Goal: Task Accomplishment & Management: Complete application form

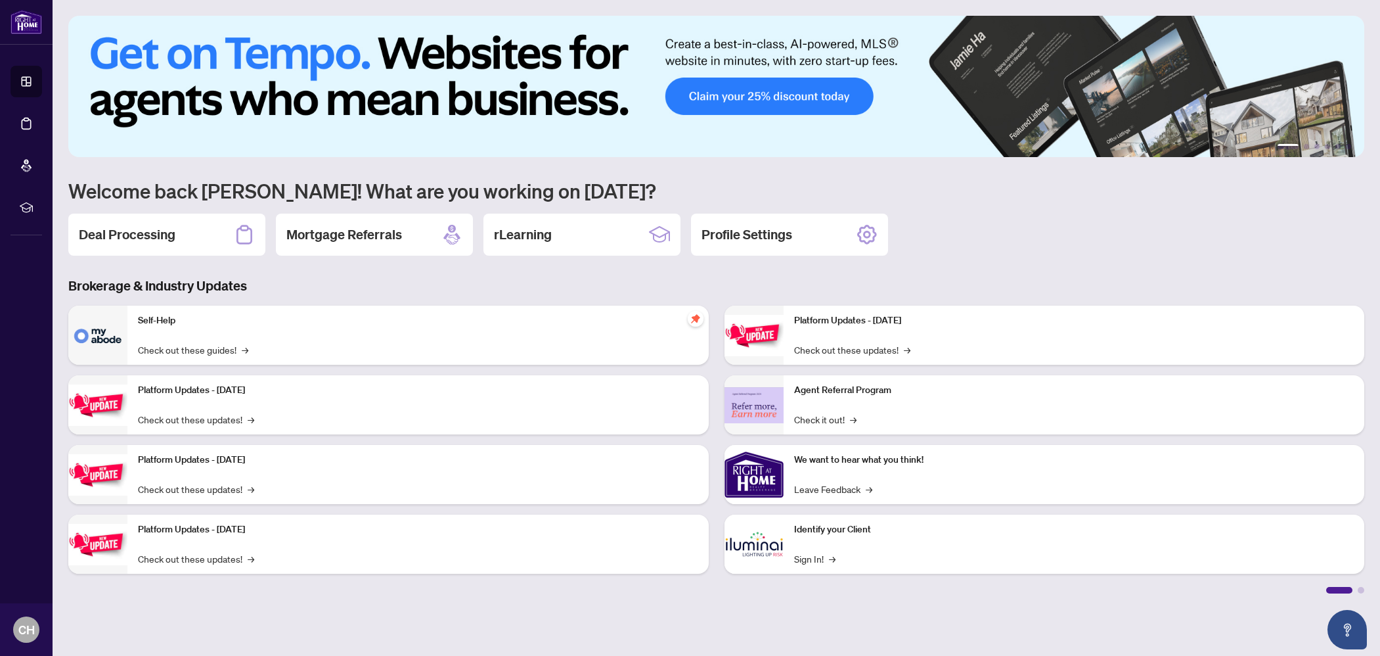
click at [207, 232] on div "Deal Processing" at bounding box center [166, 234] width 197 height 42
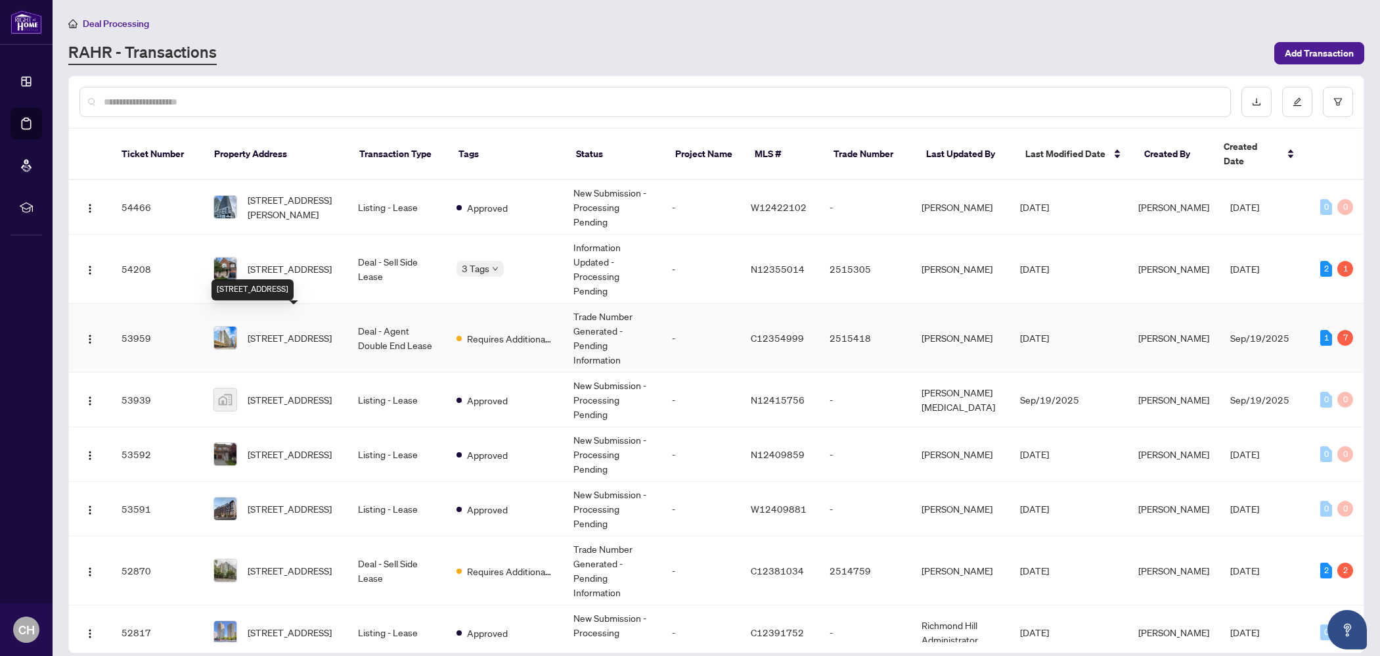
click at [310, 330] on span "[STREET_ADDRESS]" at bounding box center [290, 337] width 84 height 14
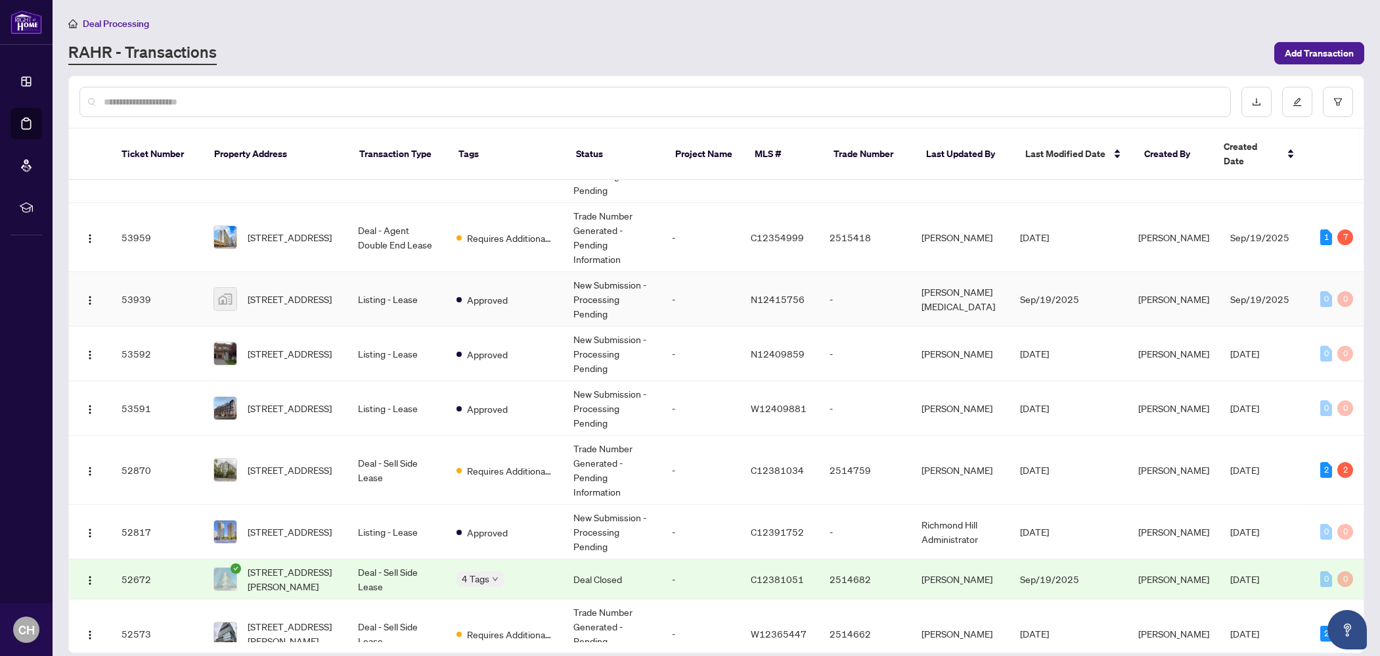
scroll to position [102, 0]
click at [270, 97] on input "text" at bounding box center [662, 102] width 1116 height 14
type input "***"
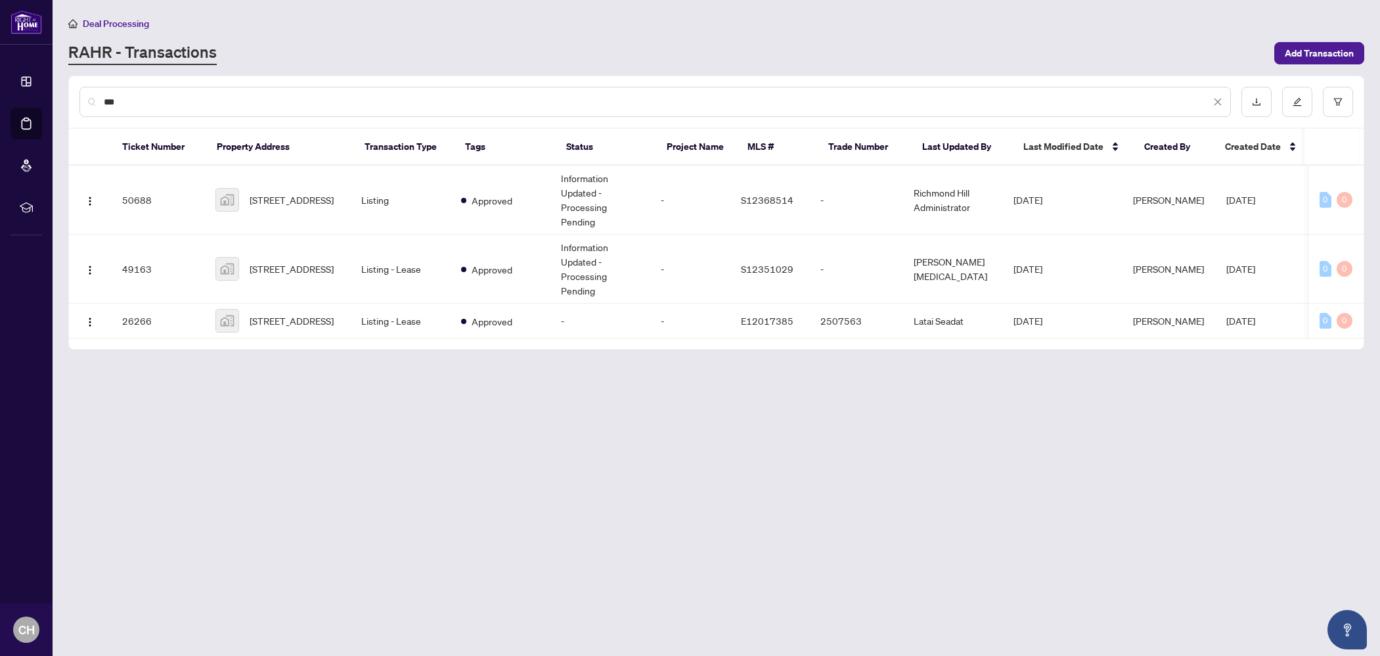
scroll to position [0, 4]
click at [300, 215] on td "[STREET_ADDRESS]" at bounding box center [278, 200] width 146 height 69
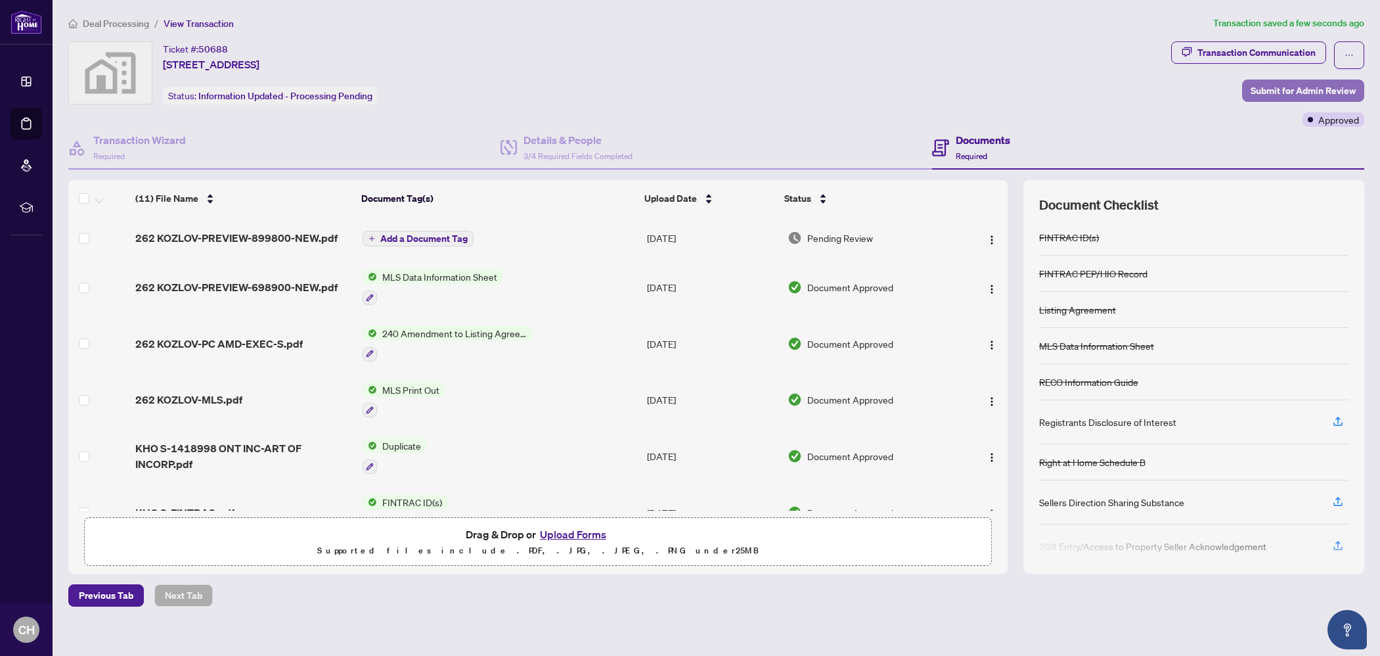
click at [1316, 89] on span "Submit for Admin Review" at bounding box center [1303, 90] width 105 height 21
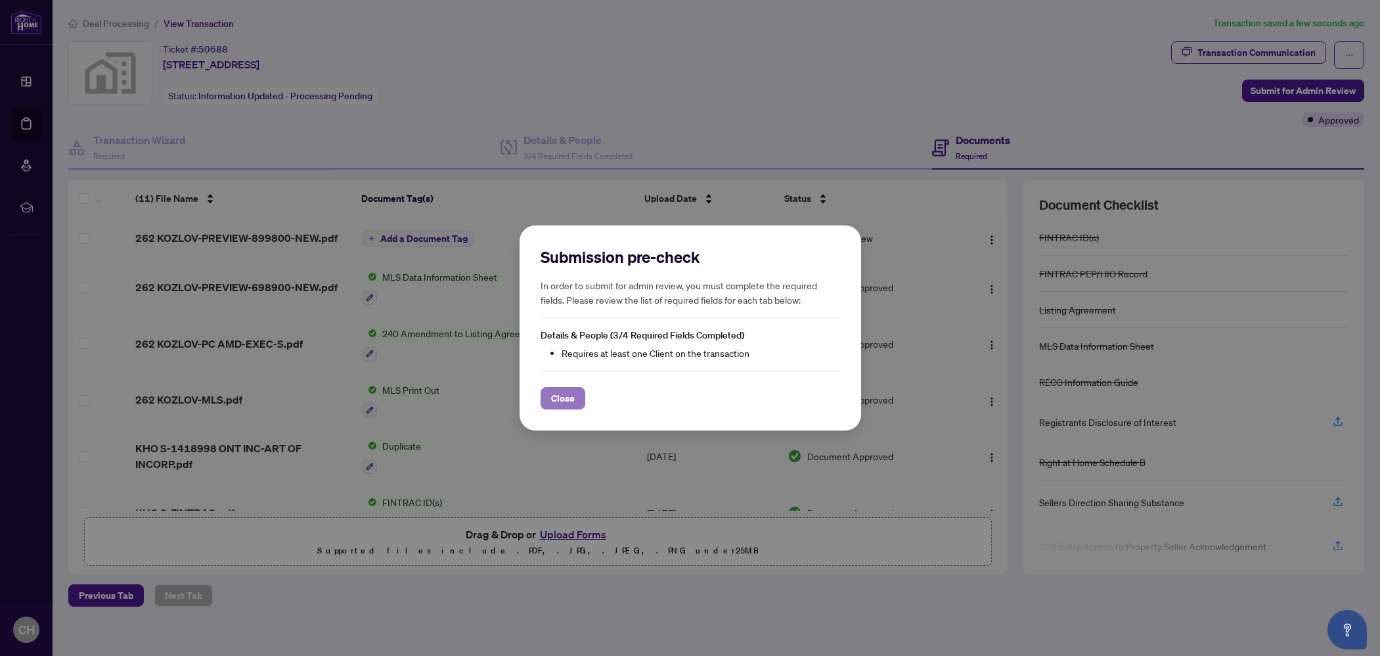
click at [570, 401] on span "Close" at bounding box center [563, 398] width 24 height 21
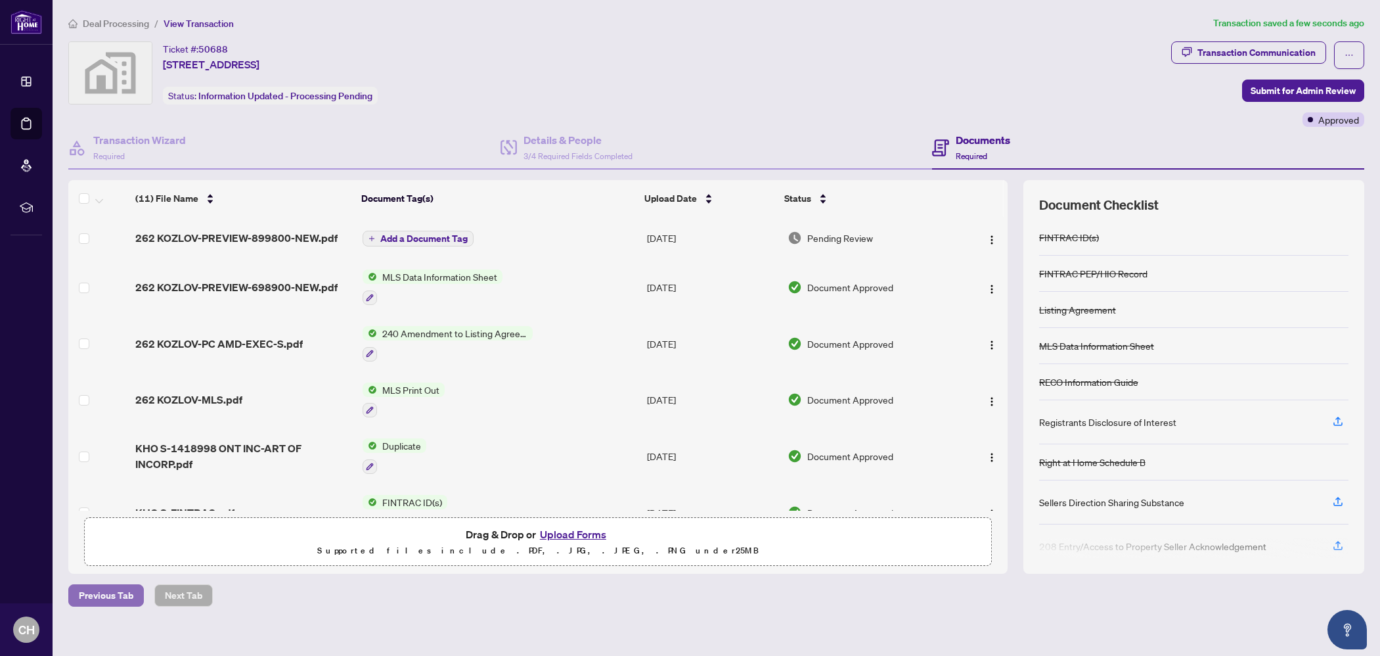
click at [130, 594] on span "Previous Tab" at bounding box center [106, 595] width 55 height 21
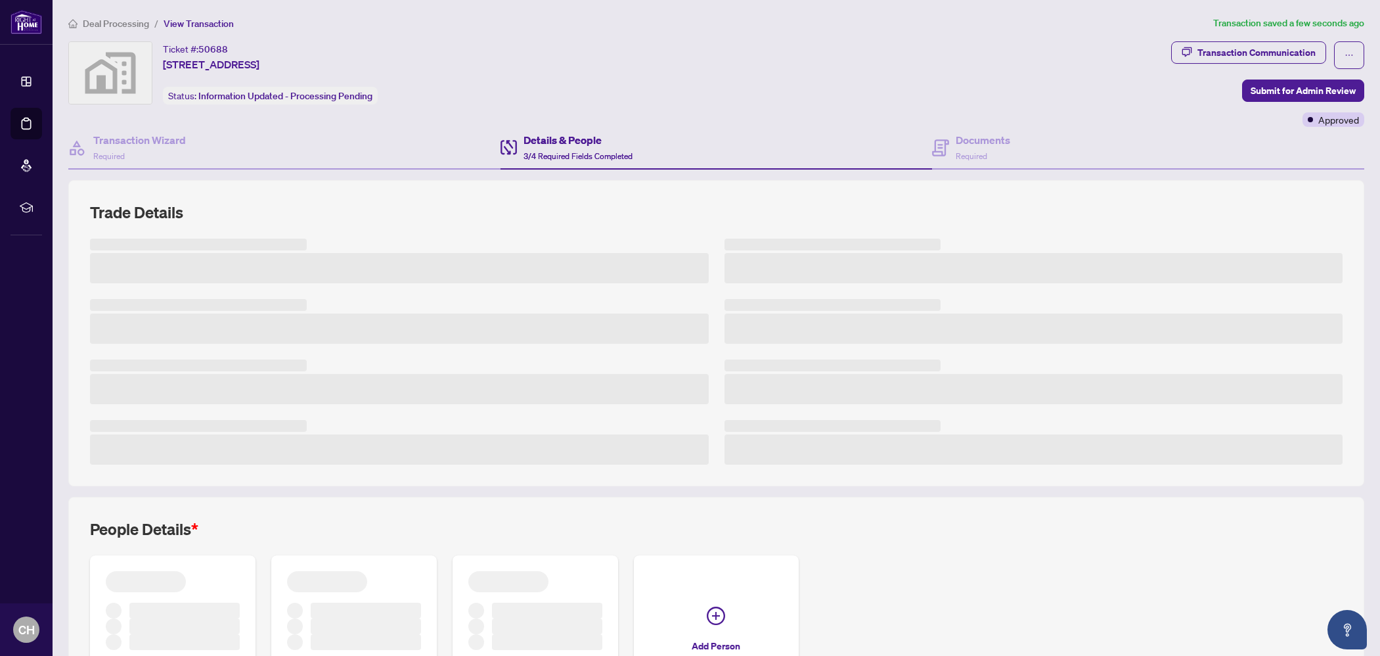
scroll to position [120, 0]
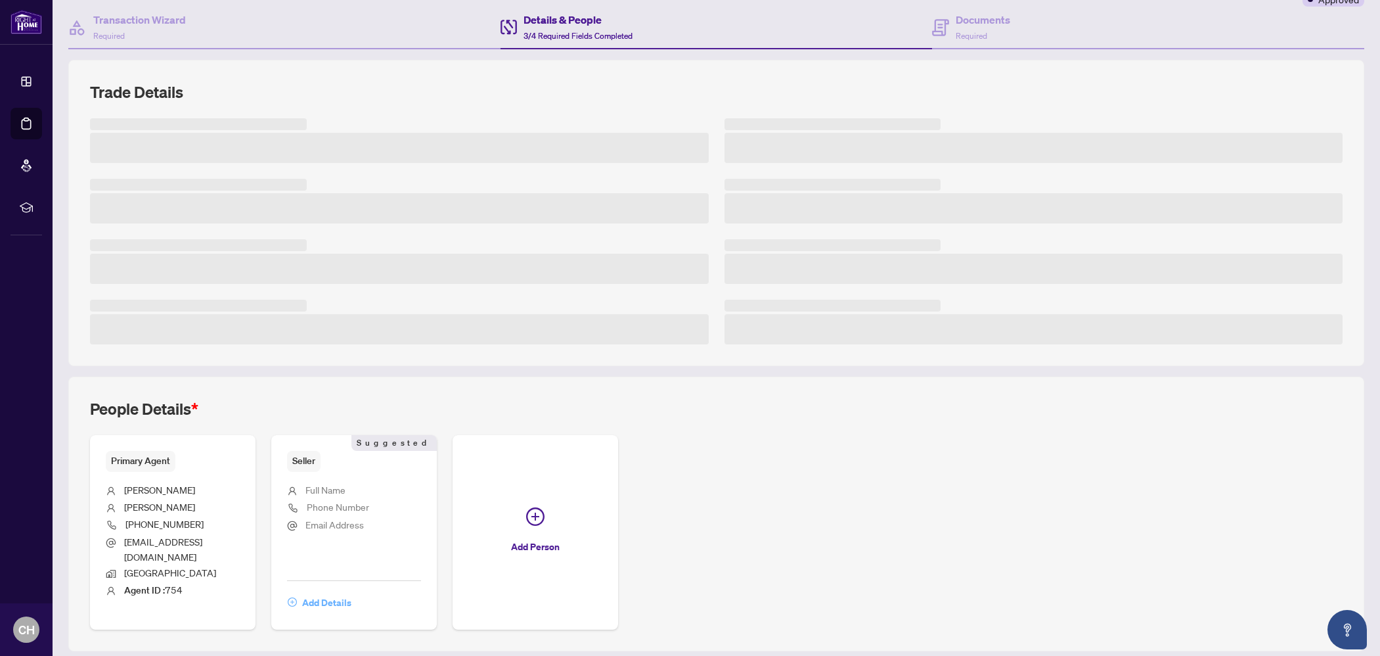
click at [335, 592] on span "Add Details" at bounding box center [326, 602] width 49 height 21
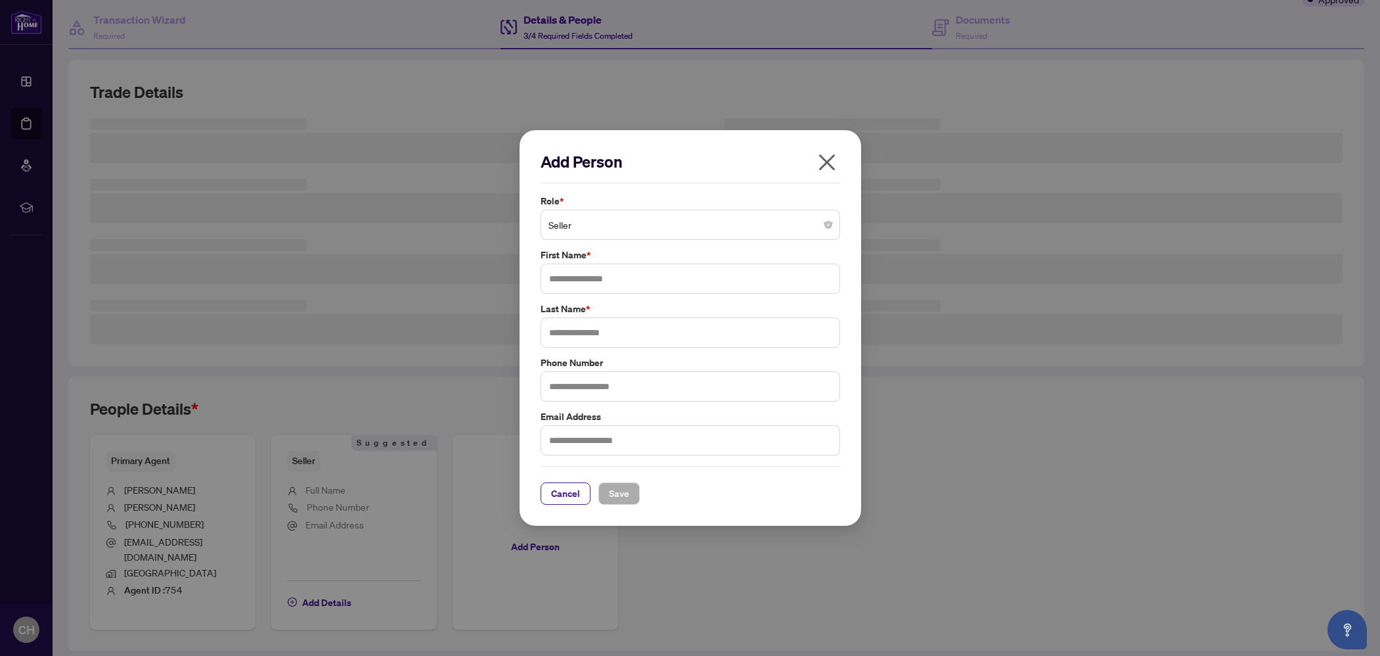
click at [650, 222] on span "Seller" at bounding box center [690, 224] width 284 height 25
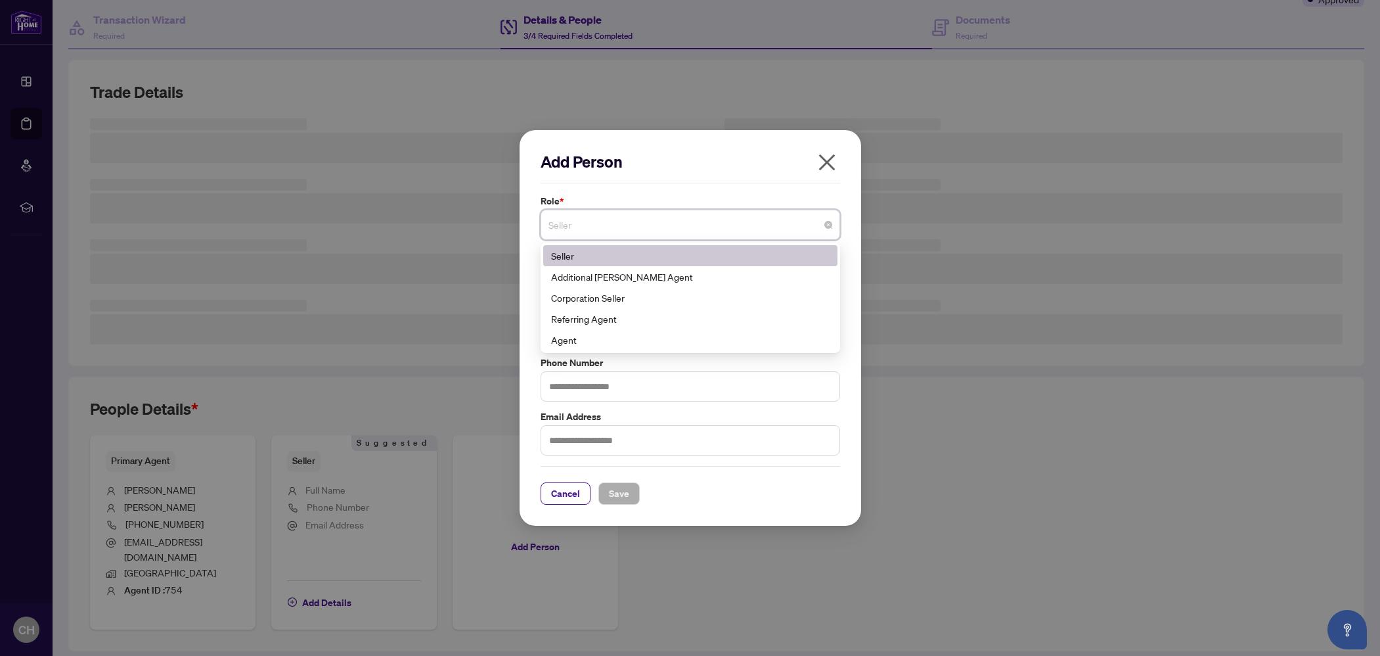
click at [669, 190] on div "Add Person Role * Seller 1 10 Seller Additional [PERSON_NAME] Agent Corporation…" at bounding box center [691, 327] width 300 height 353
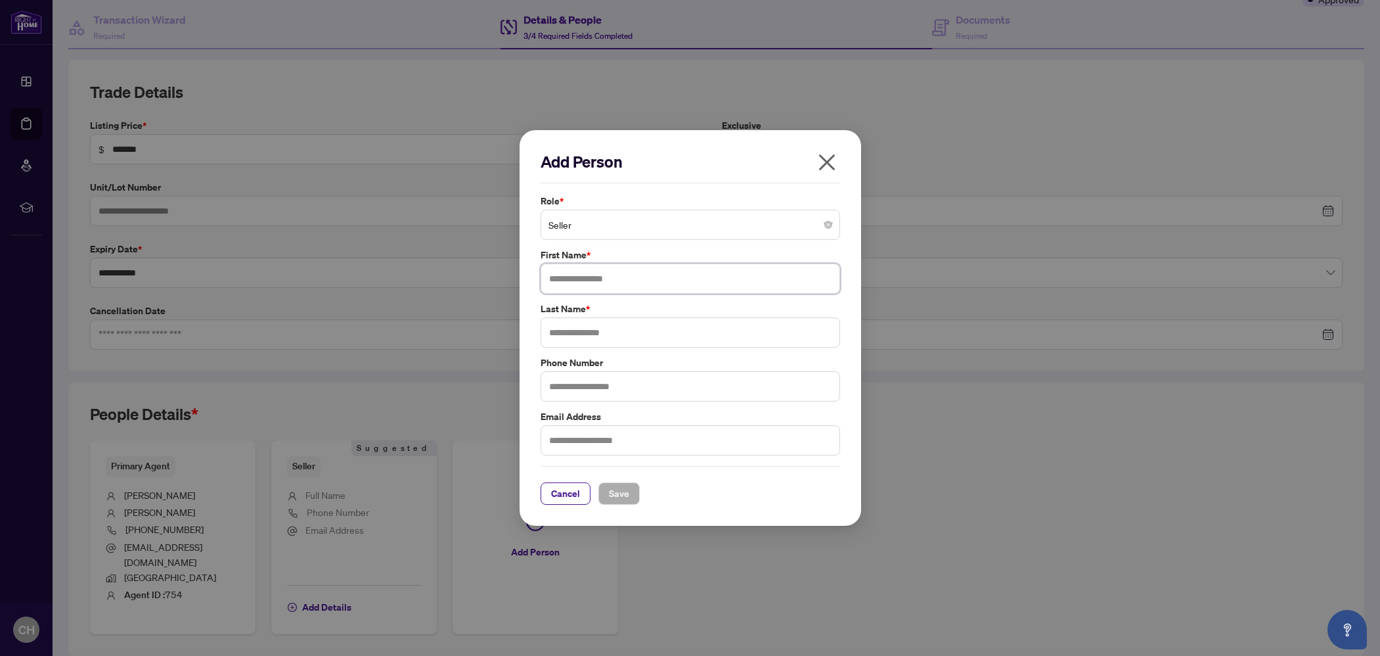
click at [663, 273] on input "text" at bounding box center [691, 278] width 300 height 30
drag, startPoint x: 731, startPoint y: 277, endPoint x: 519, endPoint y: 277, distance: 212.2
click at [517, 277] on div "**********" at bounding box center [690, 328] width 1380 height 656
type input "**********"
drag, startPoint x: 572, startPoint y: 332, endPoint x: 580, endPoint y: 339, distance: 10.7
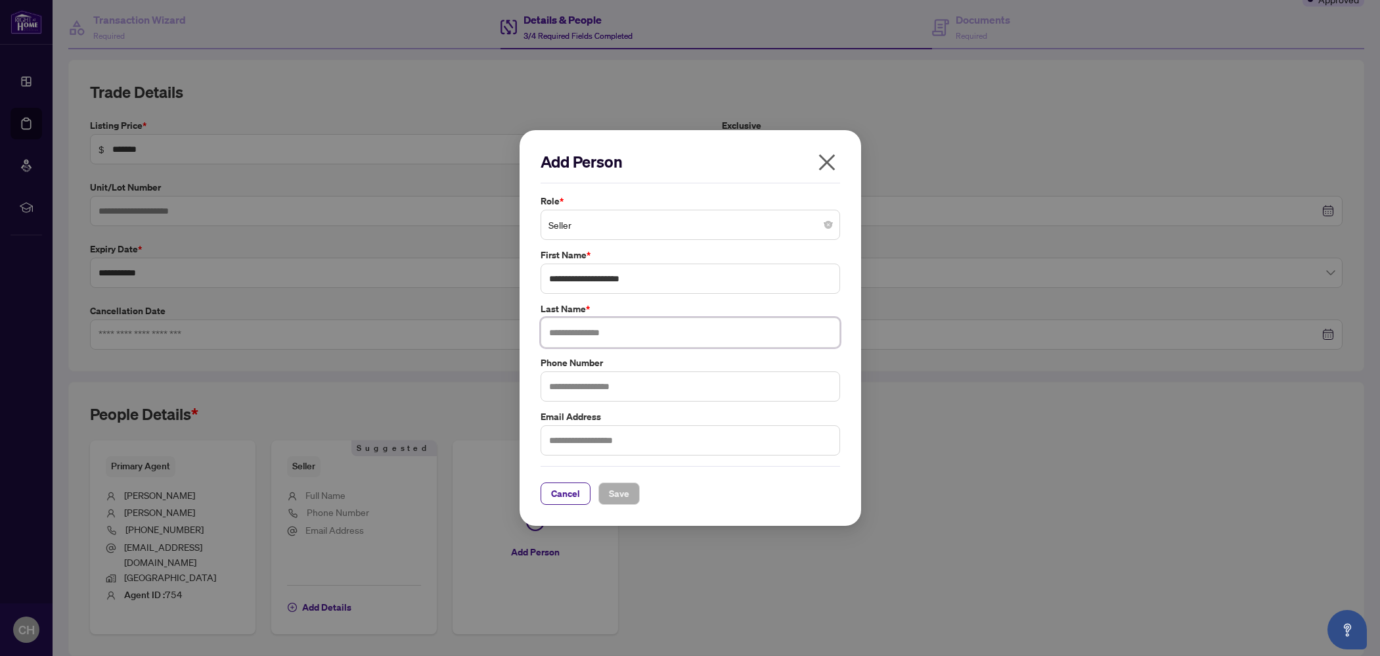
click at [573, 332] on input "text" at bounding box center [691, 332] width 300 height 30
paste input "**********"
type input "**********"
click at [608, 496] on button "Save" at bounding box center [618, 493] width 41 height 22
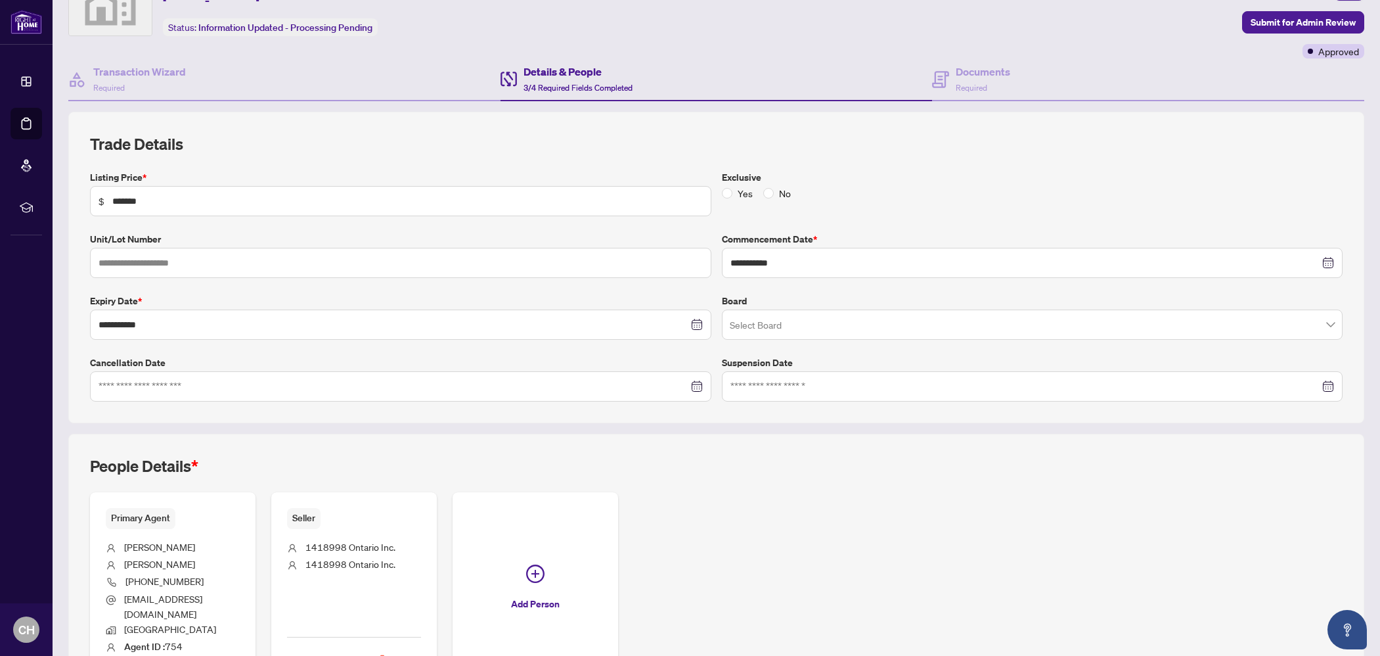
scroll to position [0, 0]
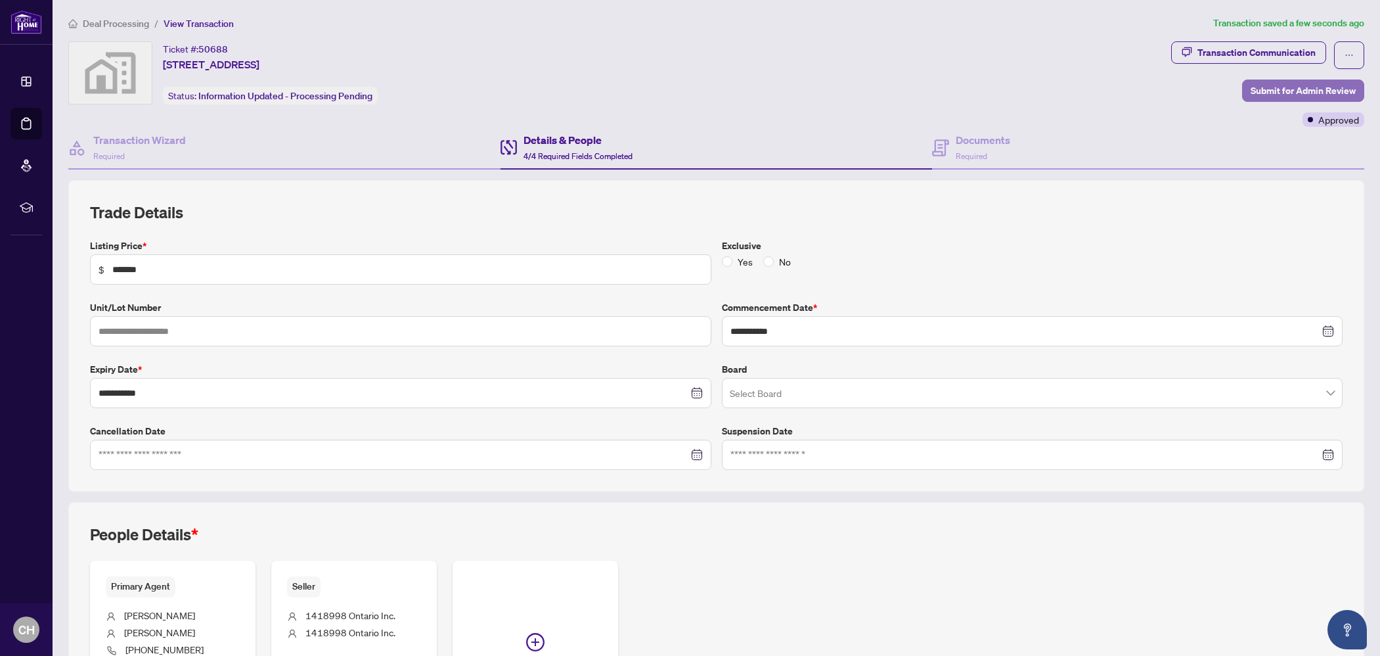
click at [1279, 85] on span "Submit for Admin Review" at bounding box center [1303, 90] width 105 height 21
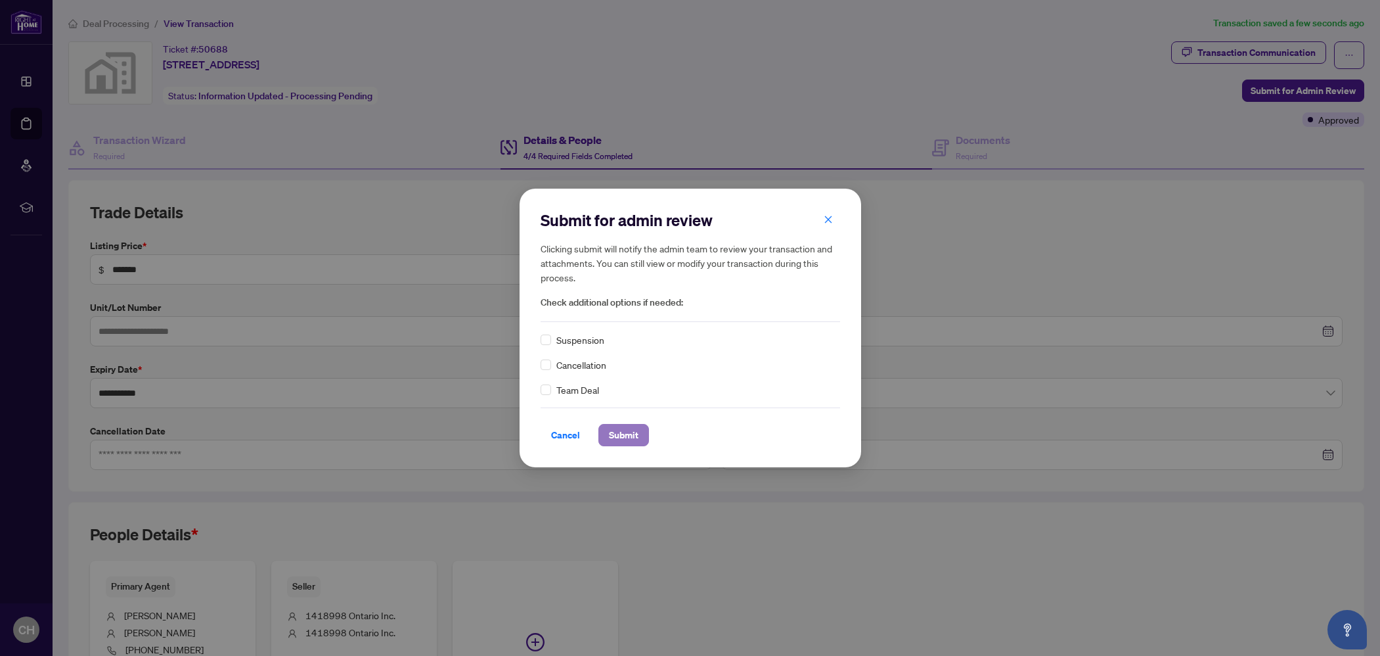
click at [629, 426] on span "Submit" at bounding box center [624, 434] width 30 height 21
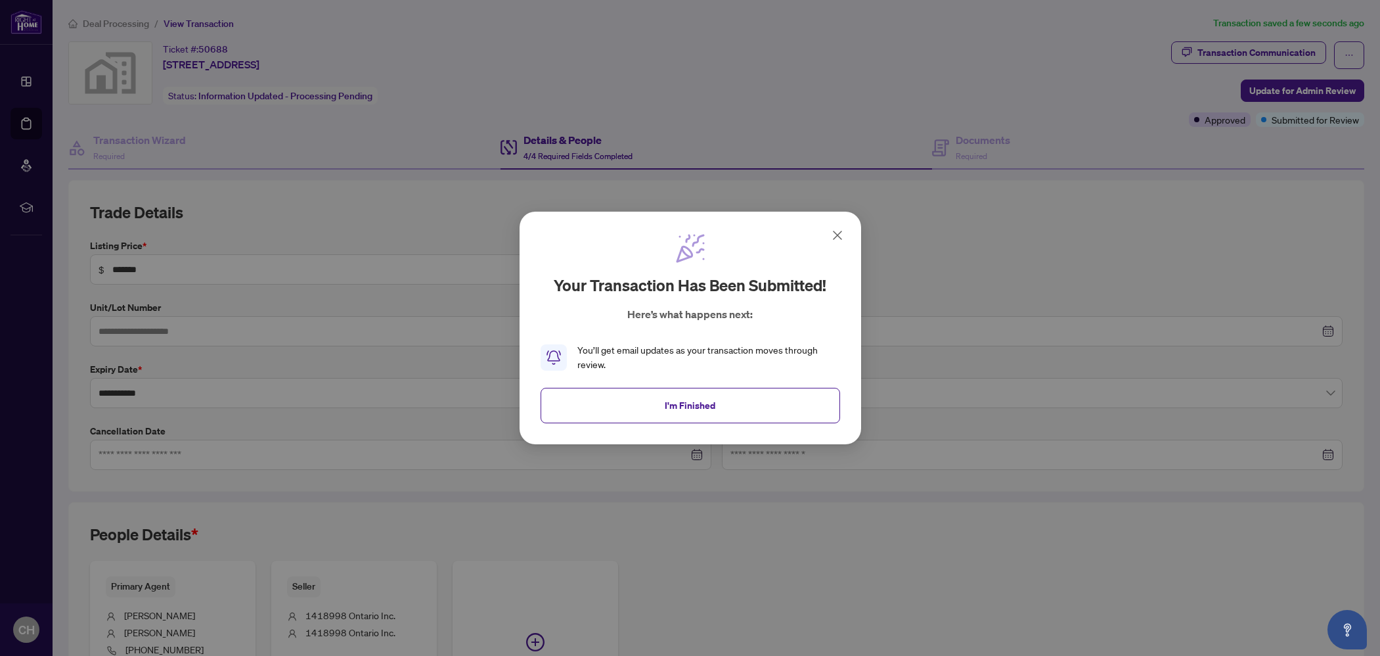
click at [759, 416] on button "I'm Finished" at bounding box center [691, 405] width 300 height 35
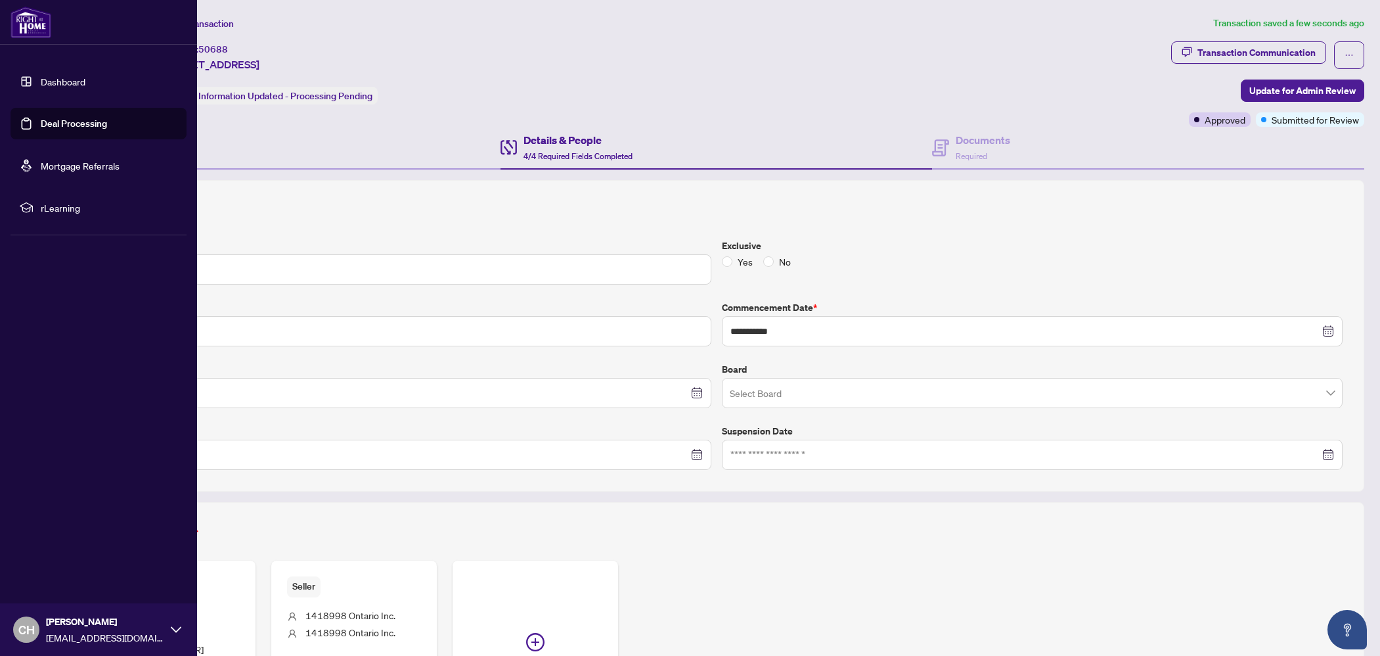
click at [53, 78] on link "Dashboard" at bounding box center [63, 82] width 45 height 12
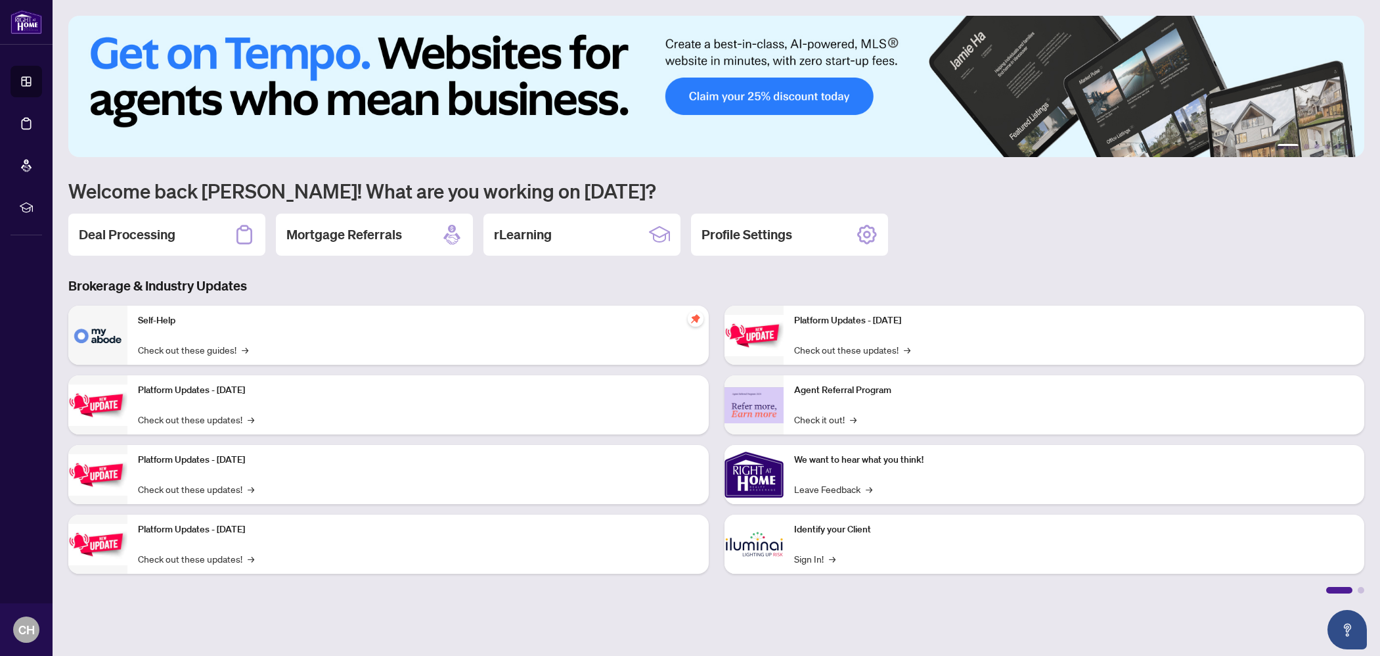
click at [236, 230] on icon at bounding box center [244, 234] width 21 height 21
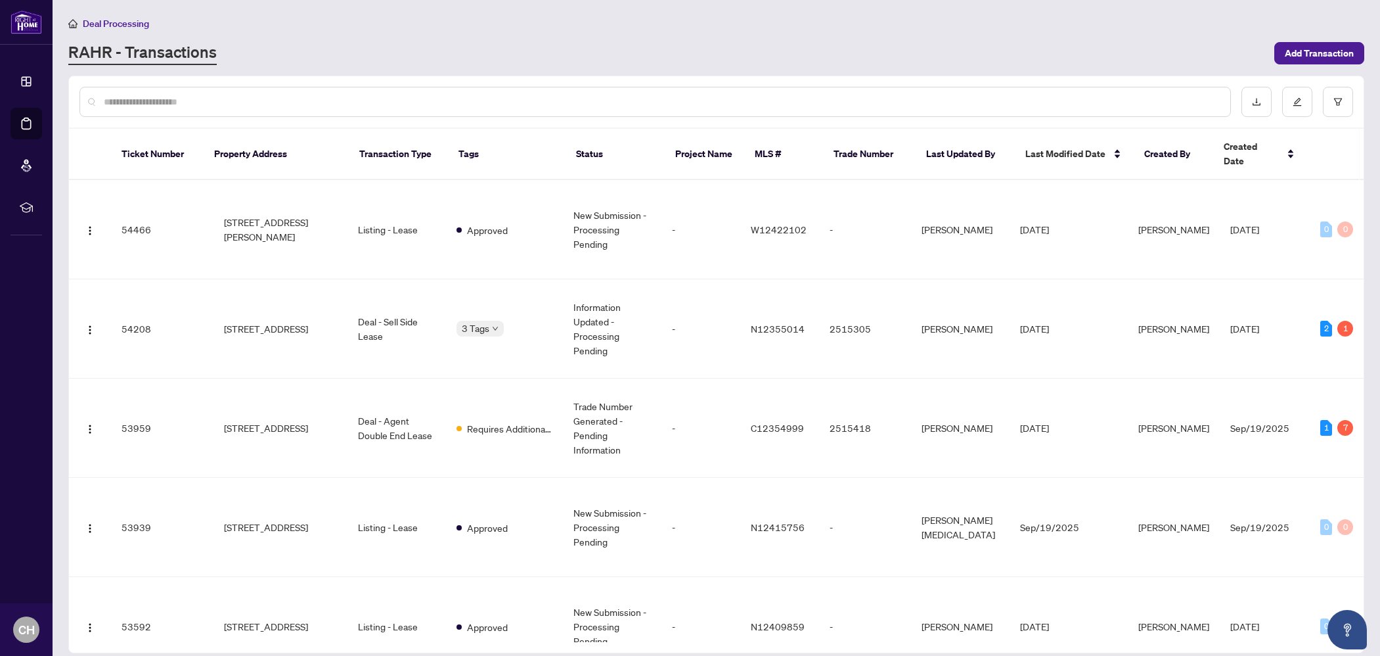
click at [362, 95] on input "text" at bounding box center [662, 102] width 1116 height 14
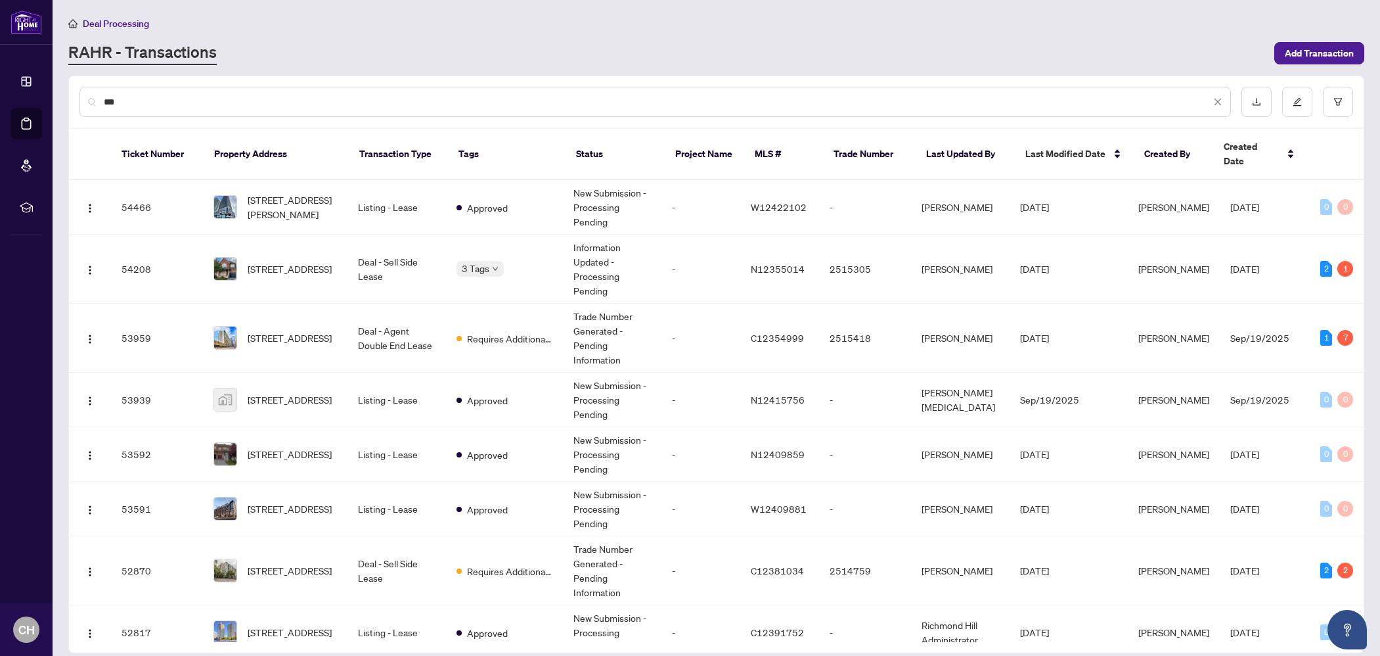
type input "***"
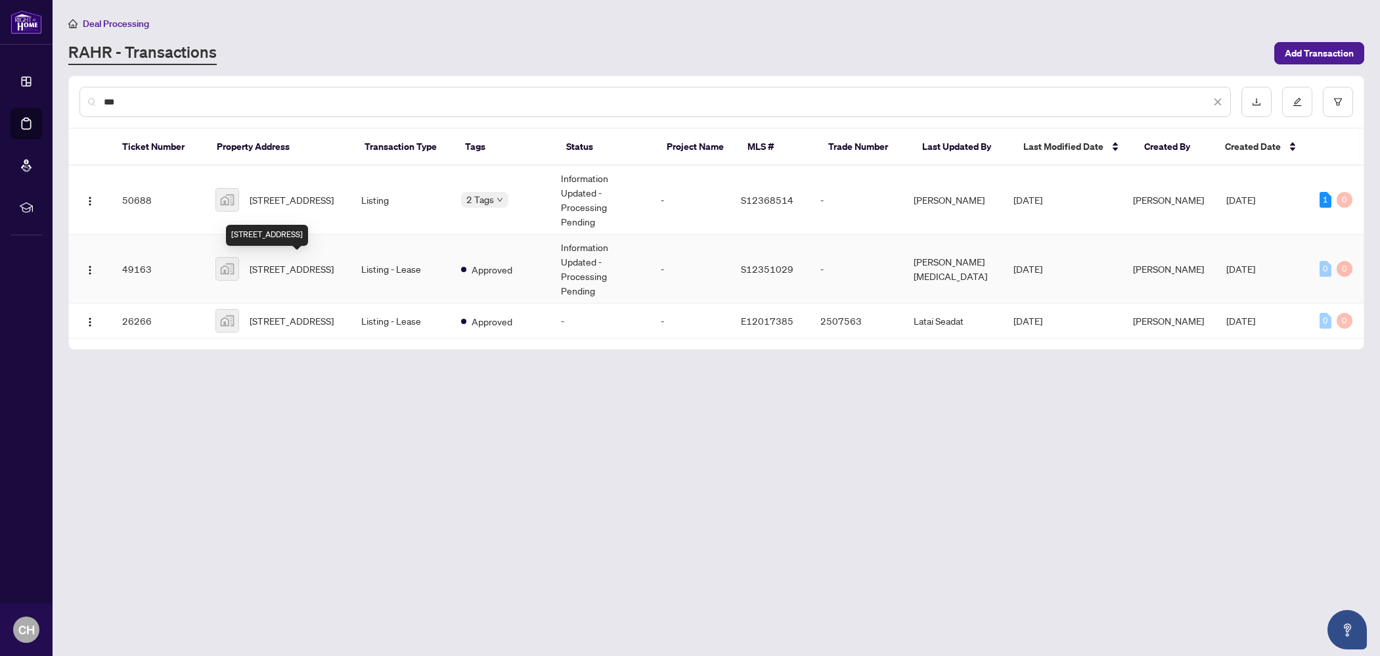
click at [295, 271] on span "[STREET_ADDRESS]" at bounding box center [292, 268] width 84 height 14
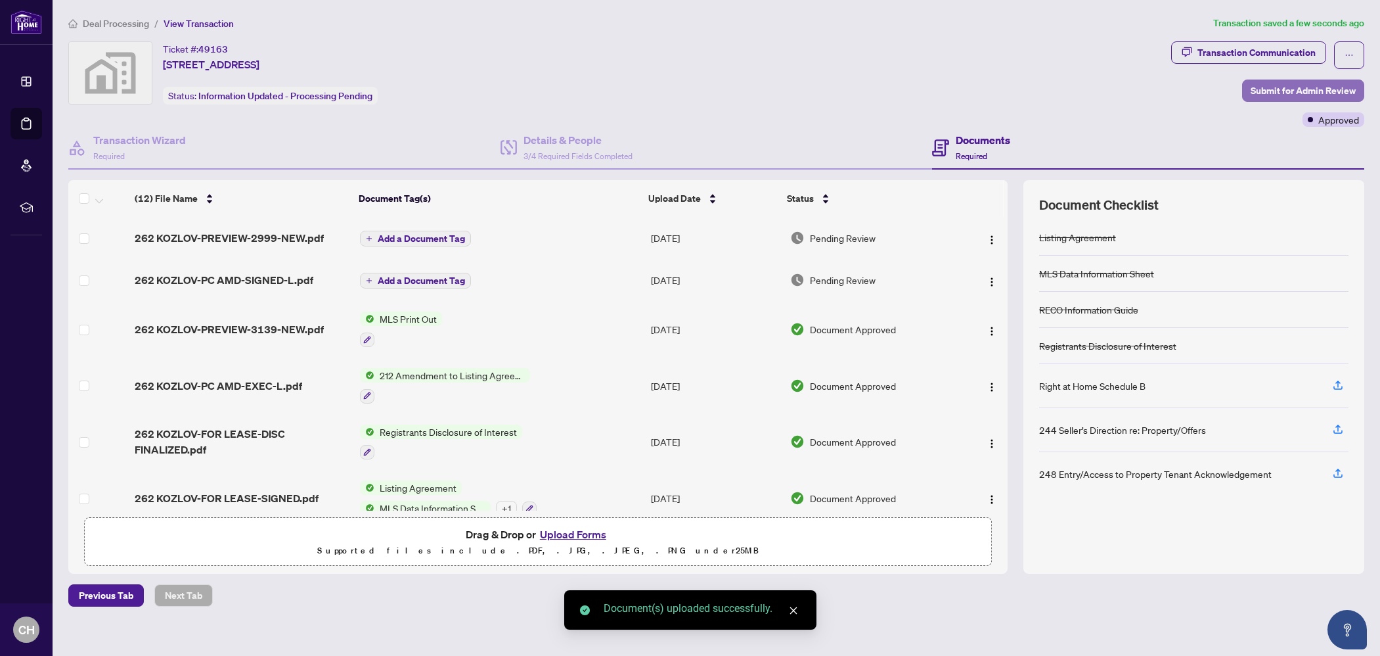
click at [1318, 92] on span "Submit for Admin Review" at bounding box center [1303, 90] width 105 height 21
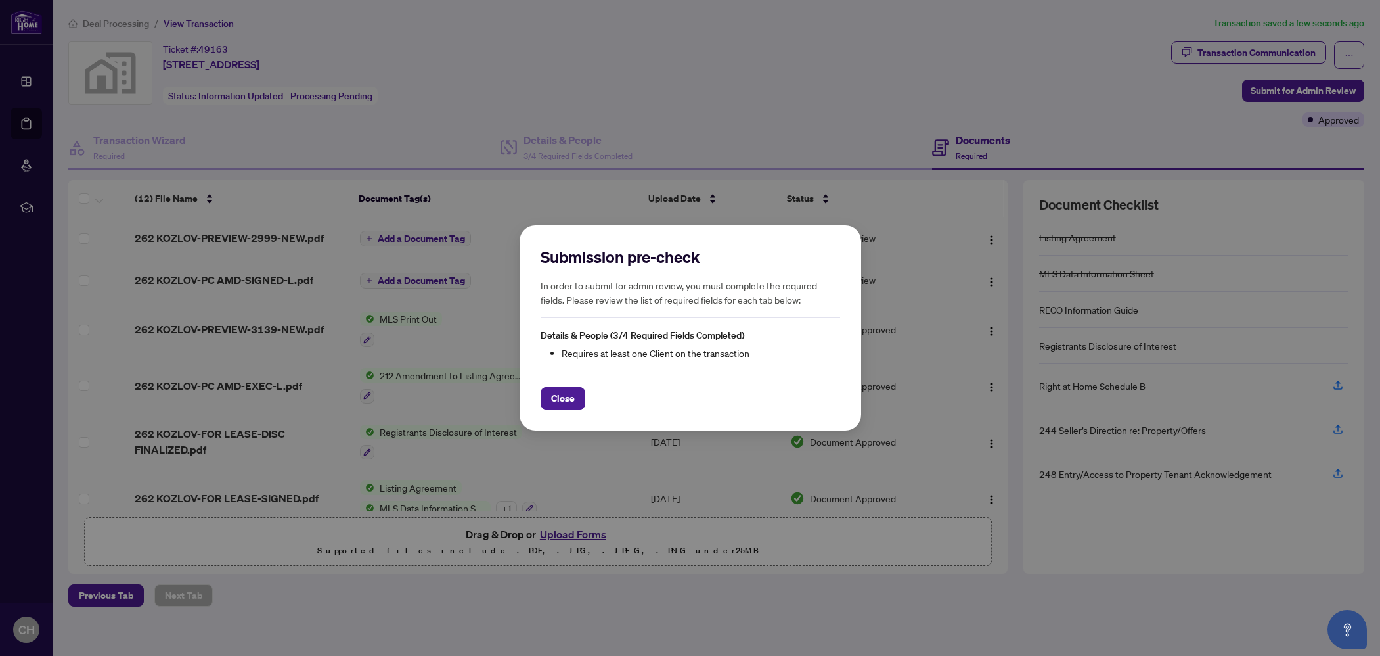
drag, startPoint x: 571, startPoint y: 398, endPoint x: 564, endPoint y: 402, distance: 8.2
click at [571, 398] on span "Close" at bounding box center [563, 398] width 24 height 21
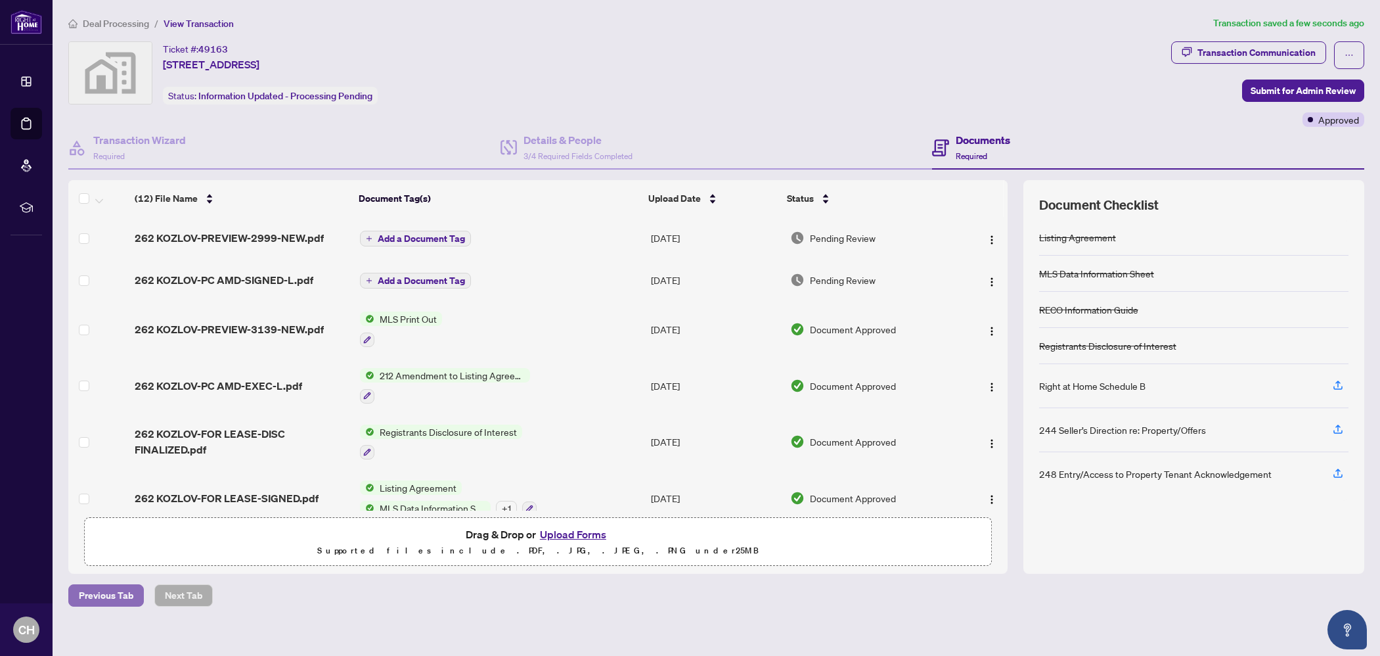
click at [114, 591] on span "Previous Tab" at bounding box center [106, 595] width 55 height 21
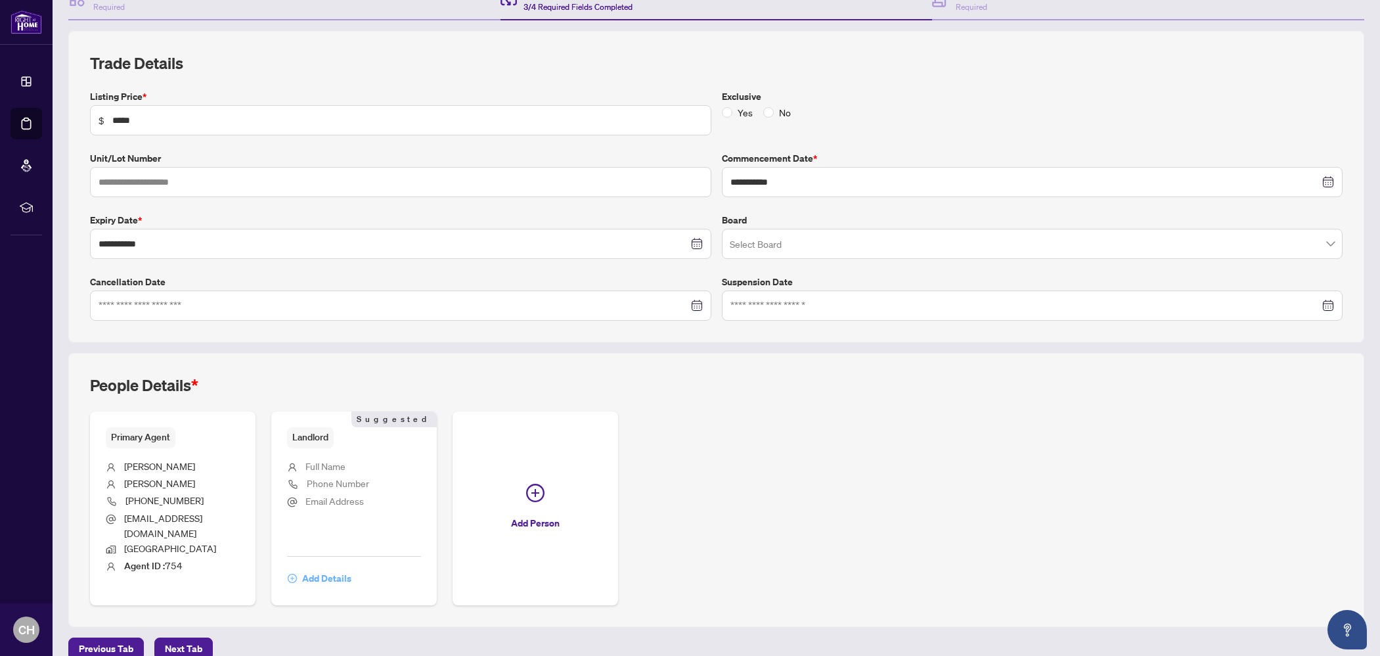
scroll to position [154, 0]
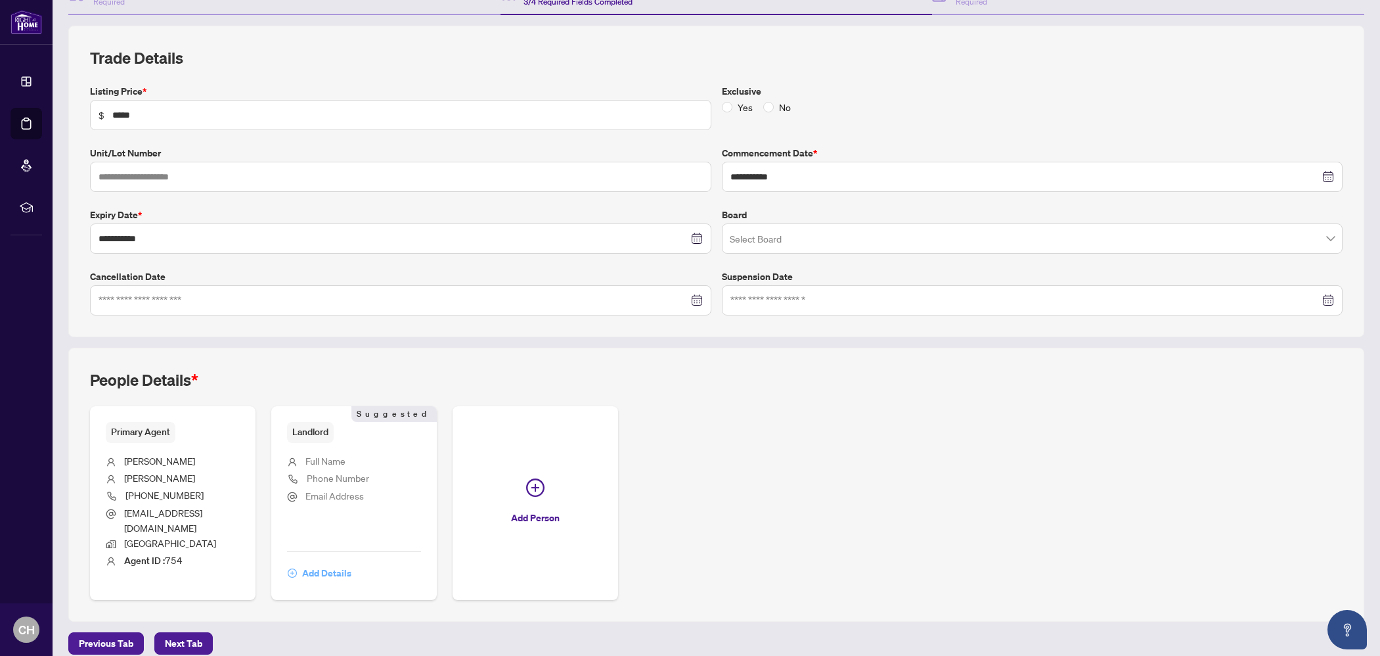
click at [328, 562] on span "Add Details" at bounding box center [326, 572] width 49 height 21
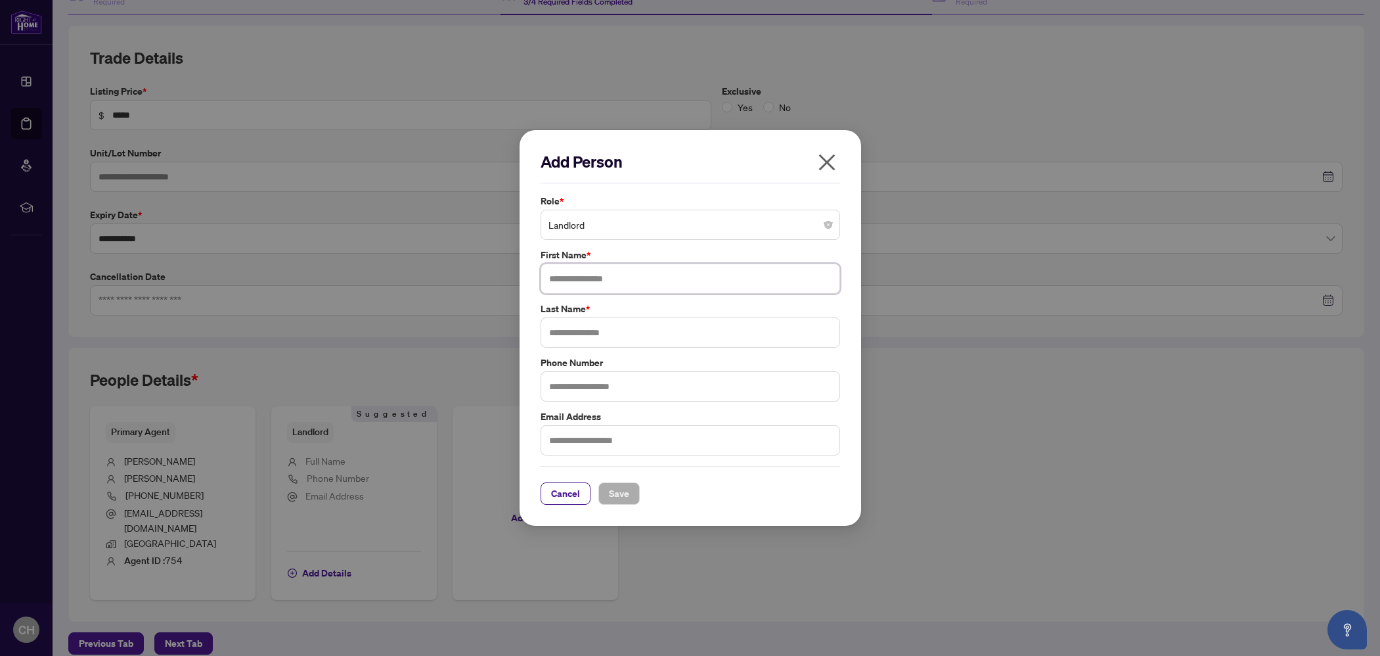
click at [674, 275] on input "text" at bounding box center [691, 278] width 300 height 30
paste input "**********"
type input "**********"
click at [663, 327] on input "text" at bounding box center [691, 332] width 300 height 30
paste input "**********"
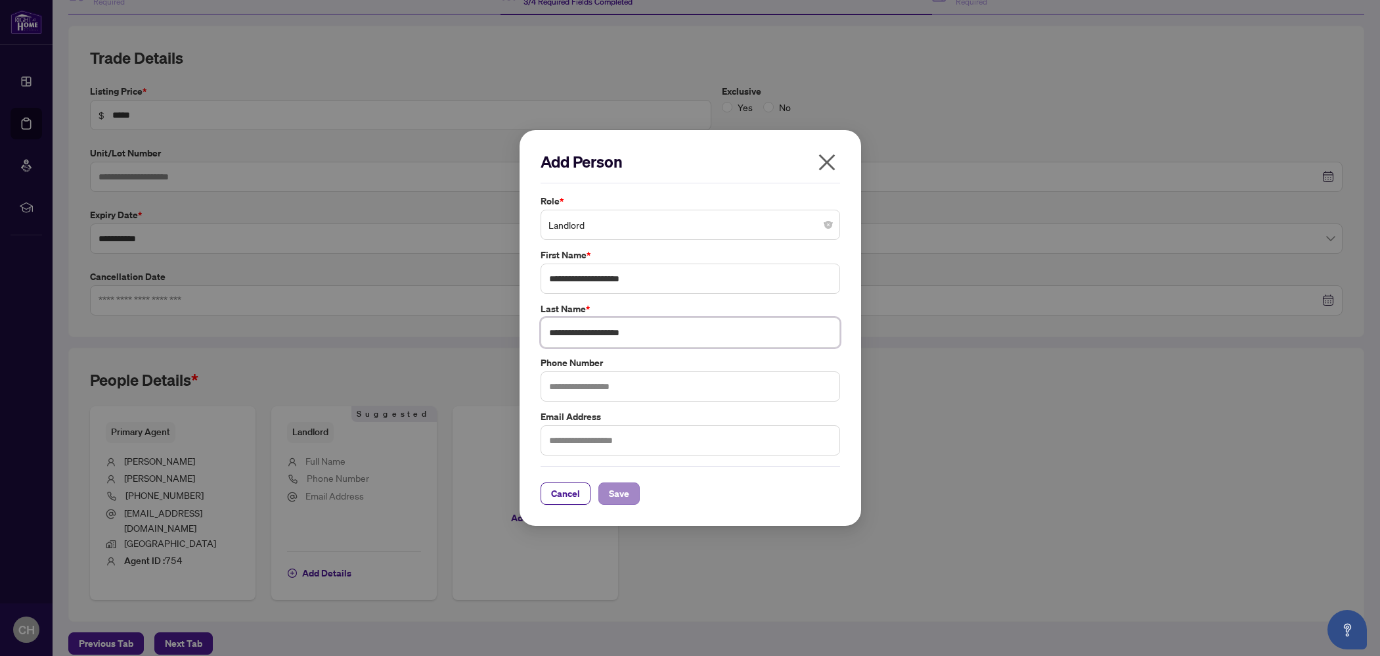
type input "**********"
click at [617, 495] on span "Save" at bounding box center [619, 493] width 20 height 21
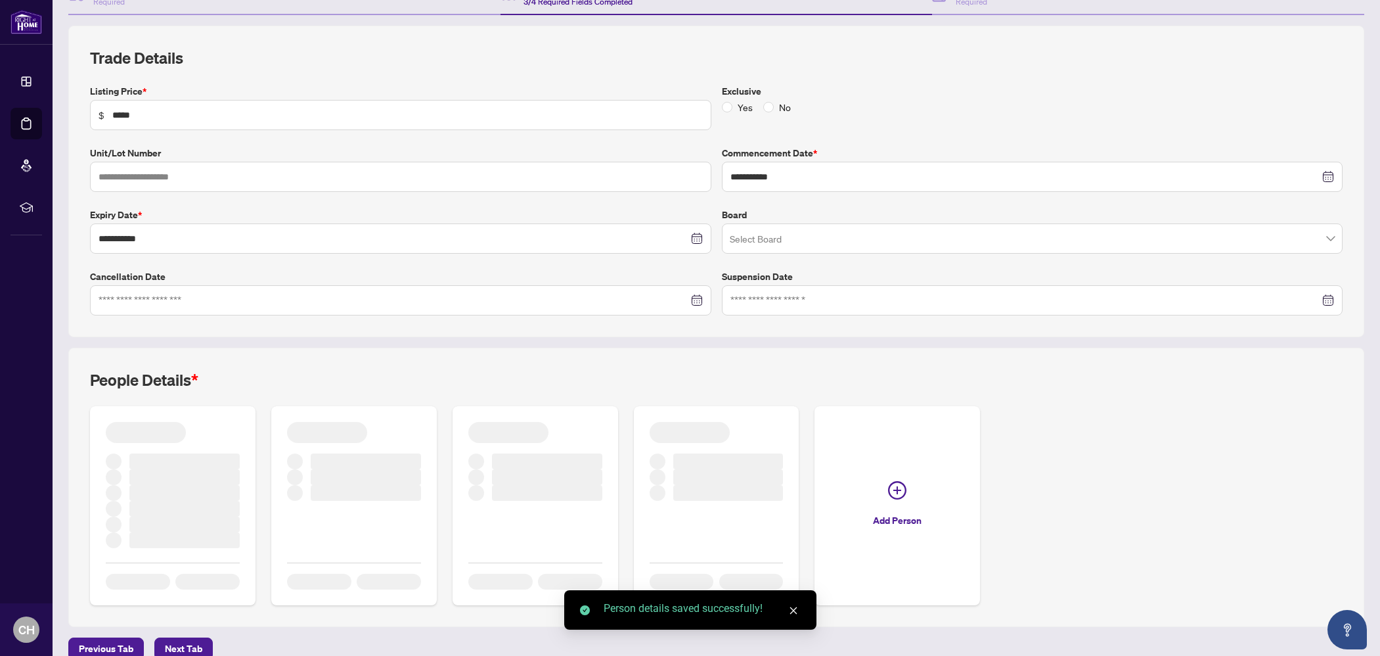
scroll to position [0, 0]
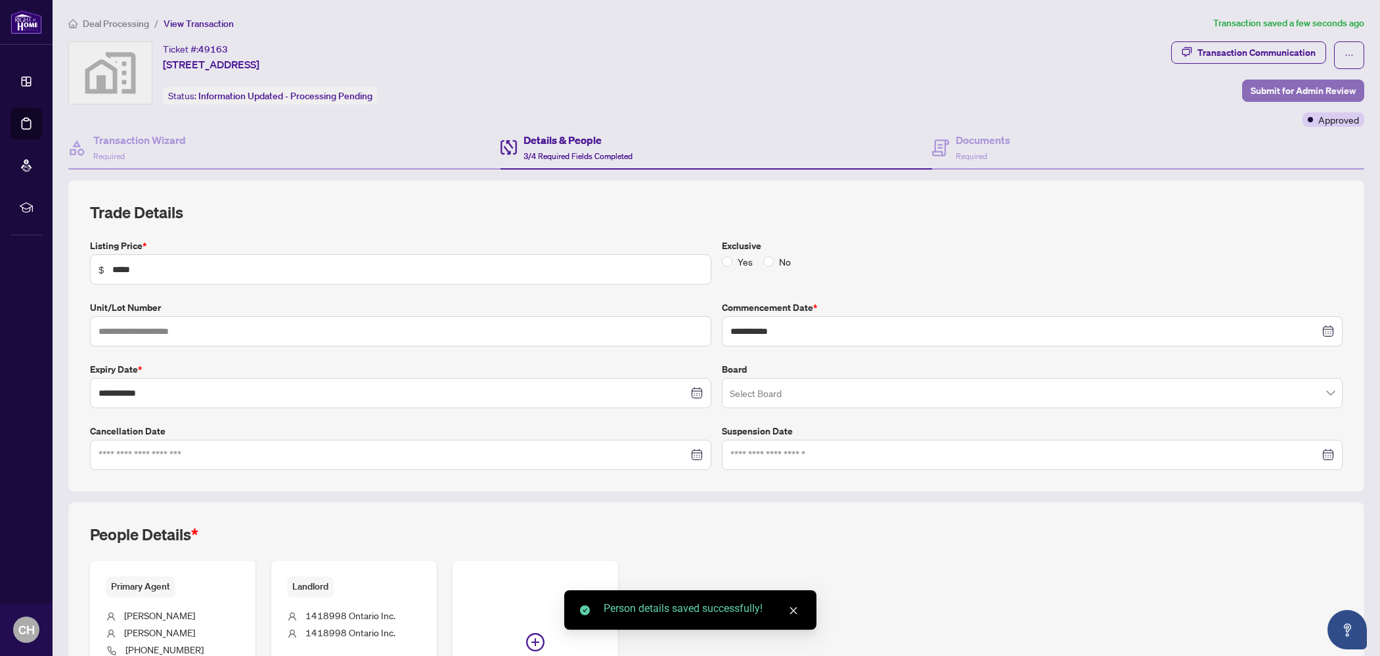
click at [1320, 88] on span "Submit for Admin Review" at bounding box center [1303, 90] width 105 height 21
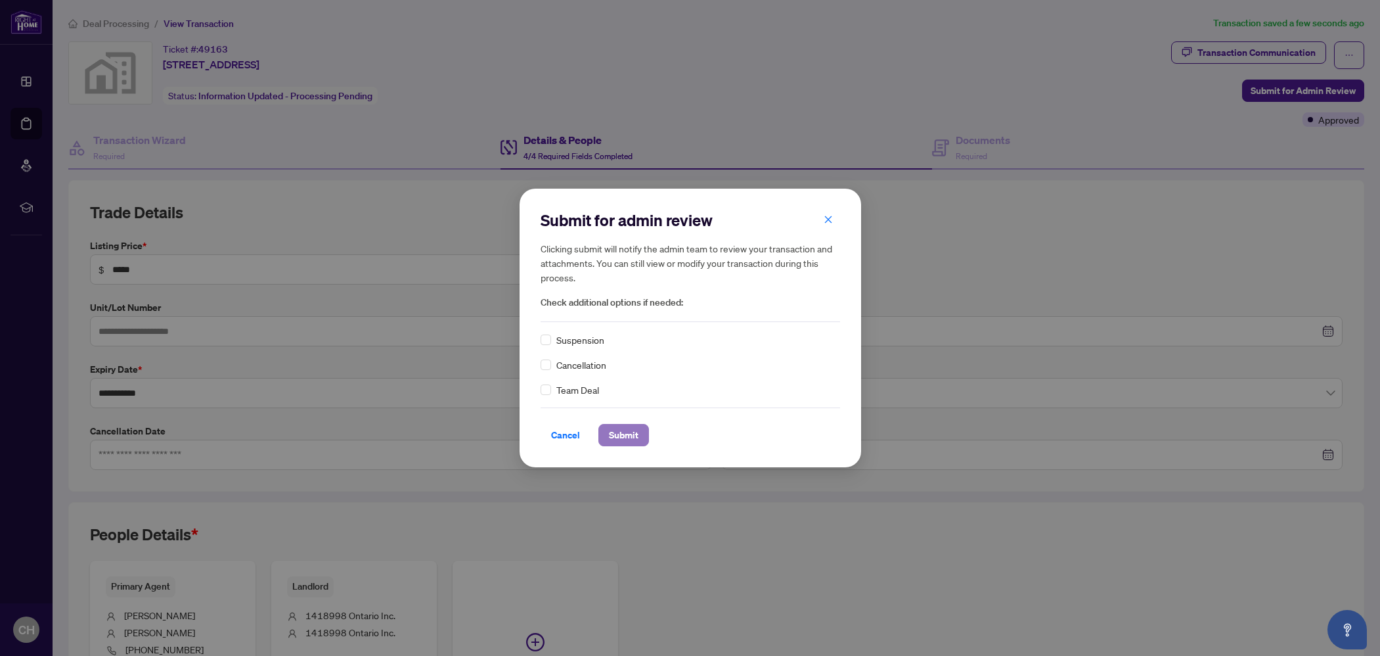
click at [633, 442] on span "Submit" at bounding box center [624, 434] width 30 height 21
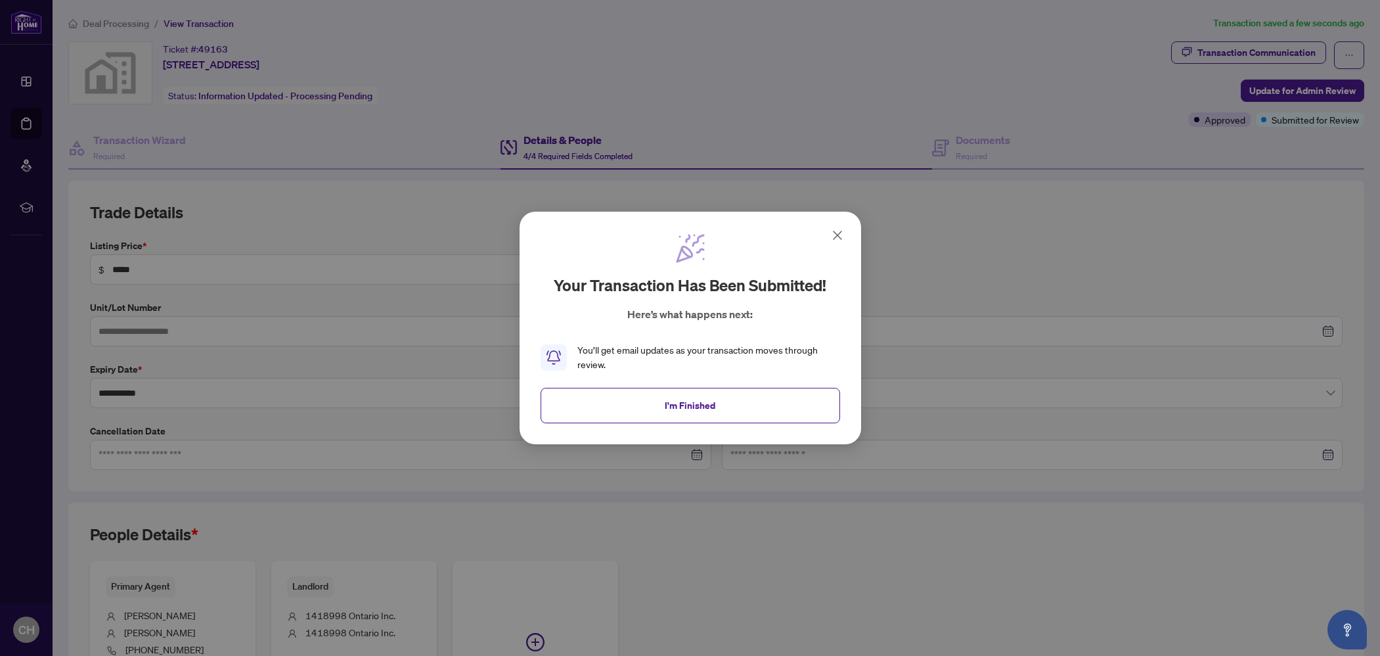
drag, startPoint x: 719, startPoint y: 405, endPoint x: 327, endPoint y: 280, distance: 411.1
click at [718, 405] on button "I'm Finished" at bounding box center [691, 405] width 300 height 35
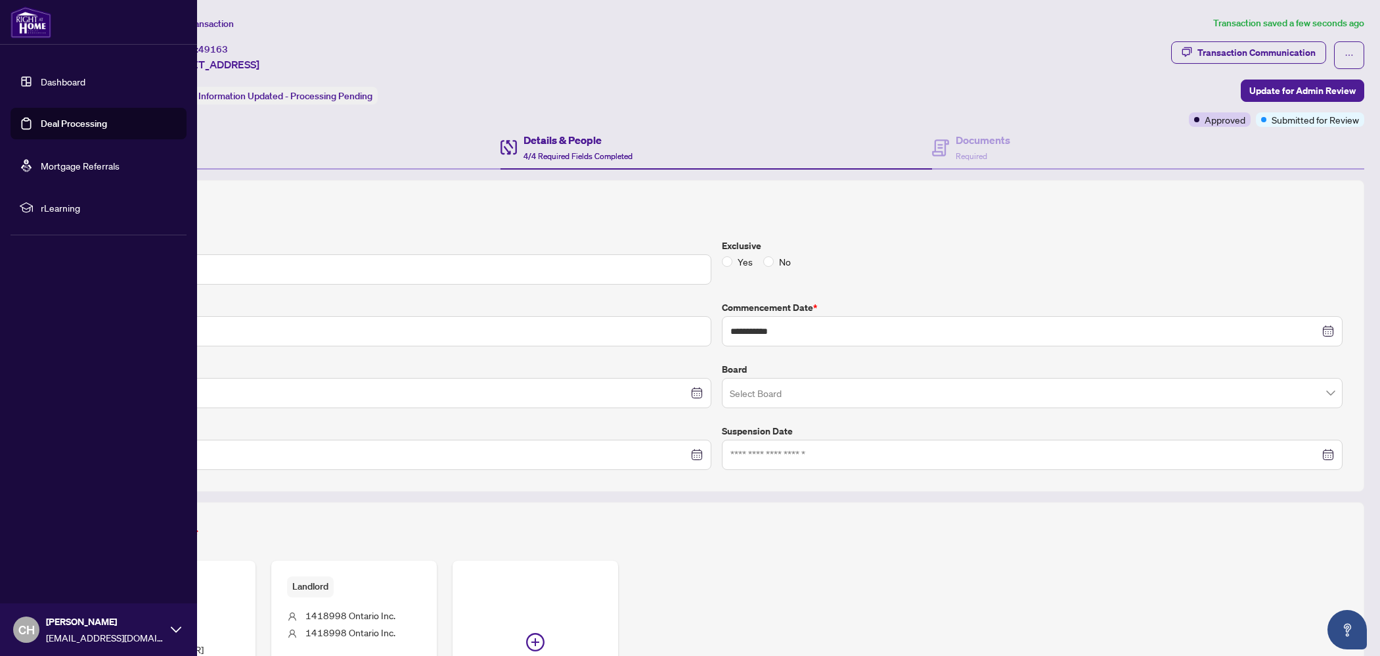
click at [41, 87] on link "Dashboard" at bounding box center [63, 82] width 45 height 12
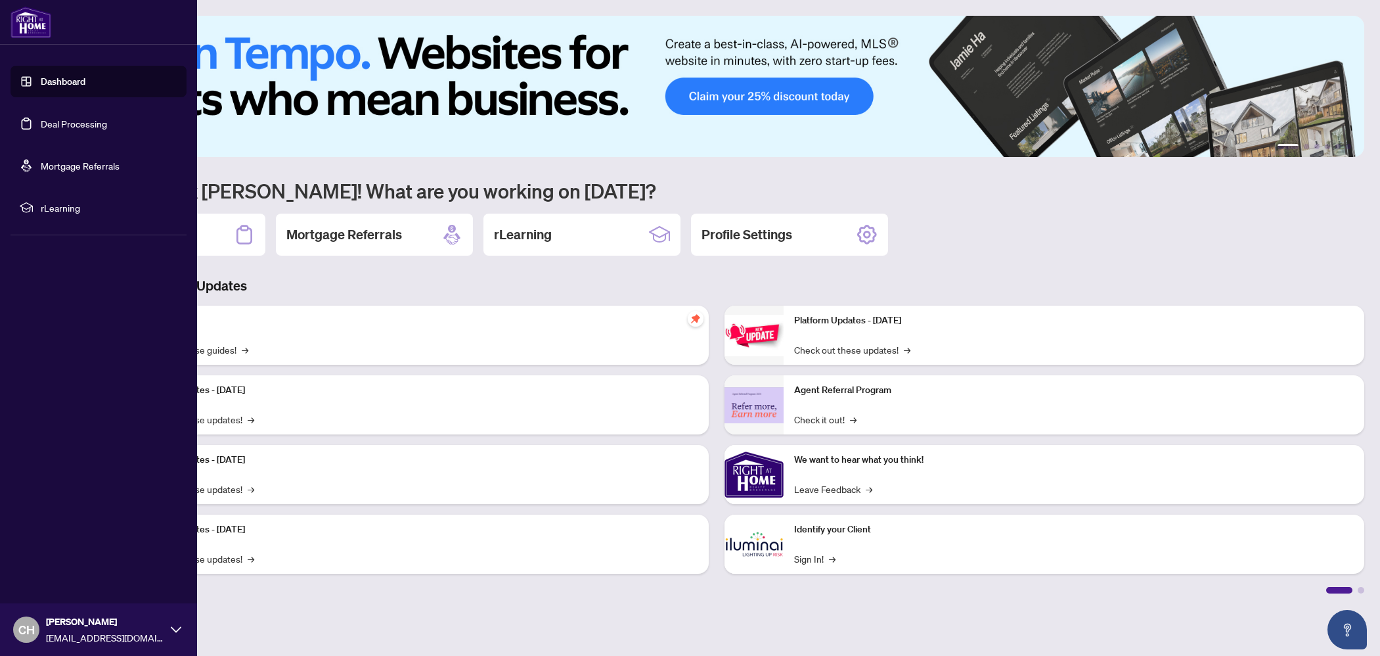
click at [49, 85] on link "Dashboard" at bounding box center [63, 82] width 45 height 12
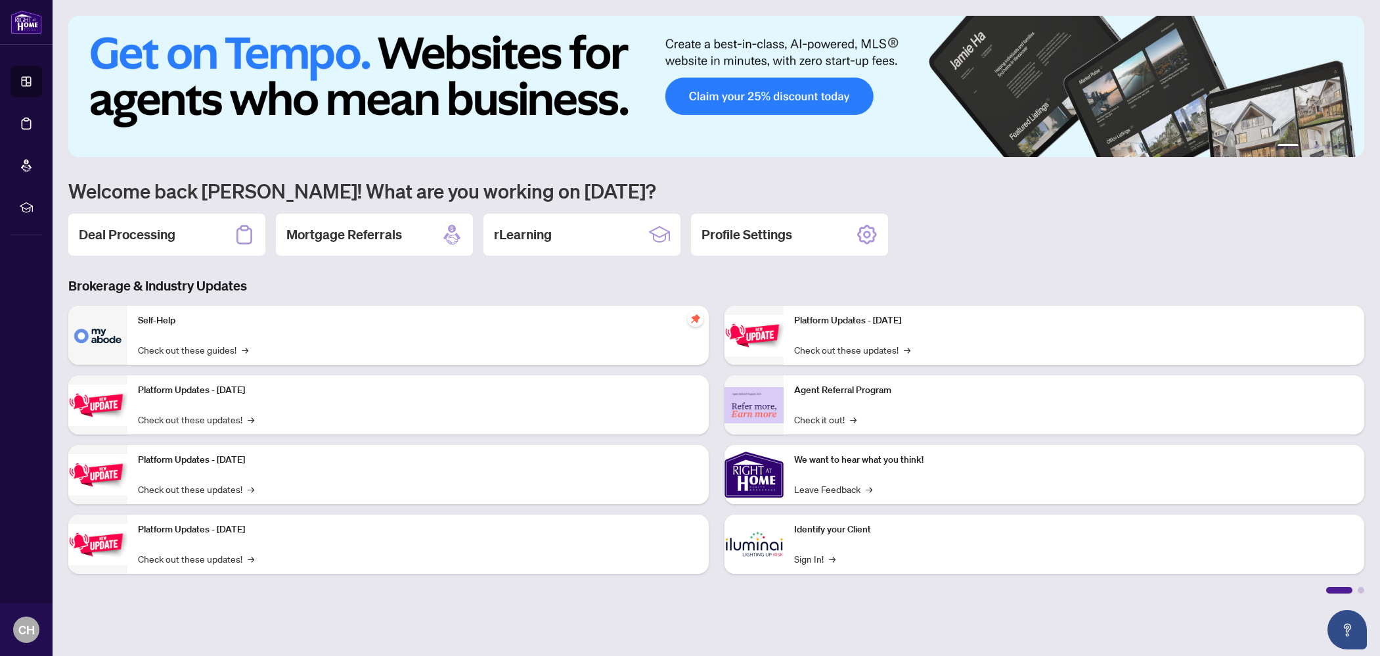
click at [254, 233] on icon at bounding box center [244, 234] width 21 height 21
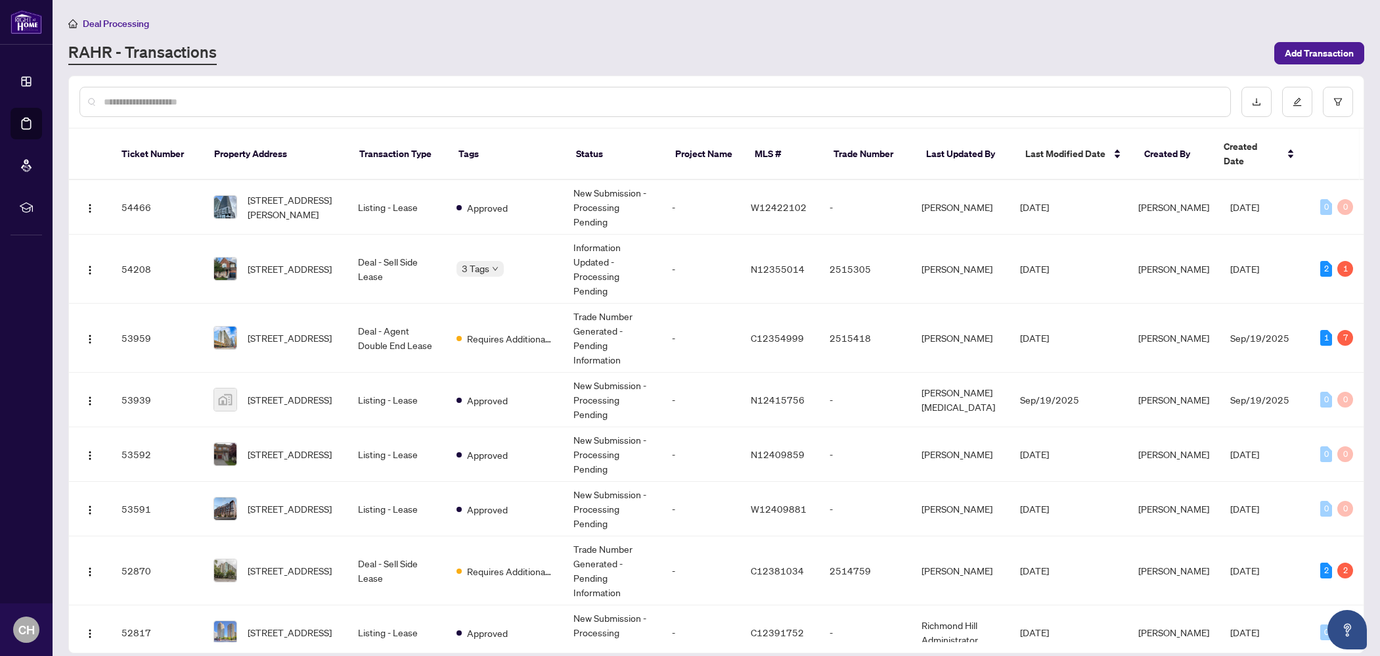
click at [261, 95] on input "text" at bounding box center [662, 102] width 1116 height 14
type input "***"
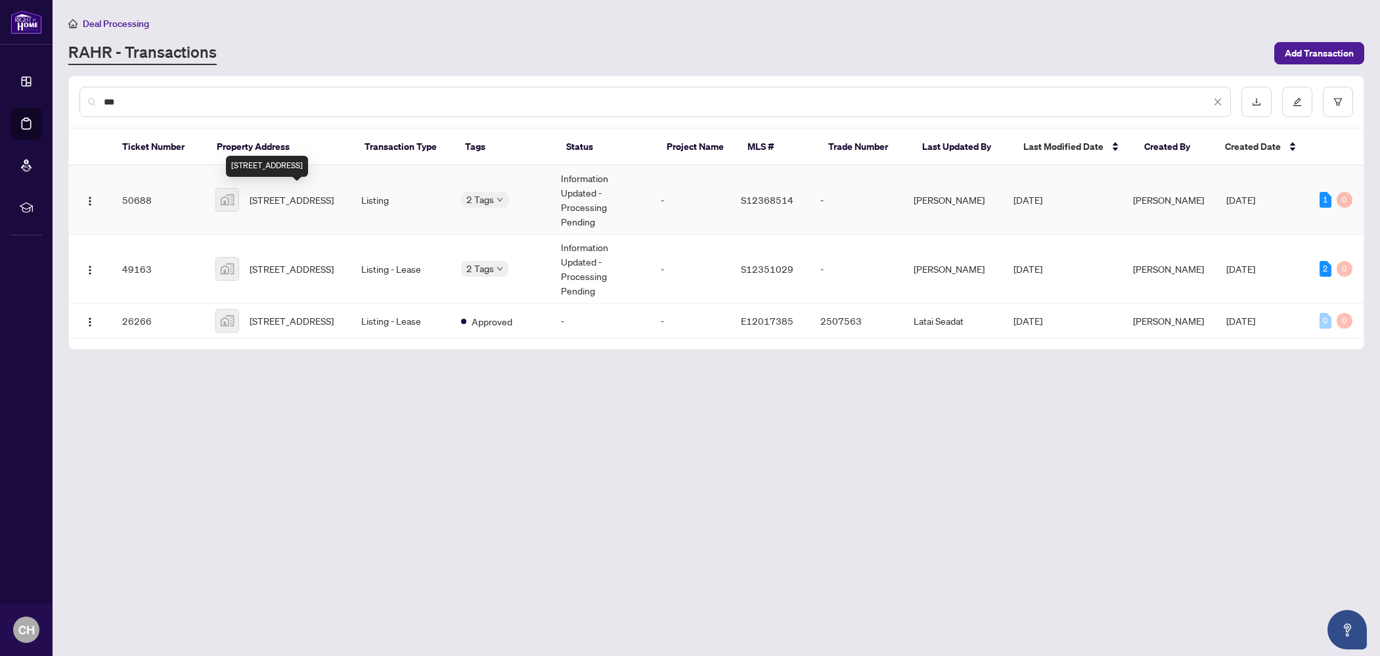
click at [305, 192] on span "[STREET_ADDRESS]" at bounding box center [292, 199] width 84 height 14
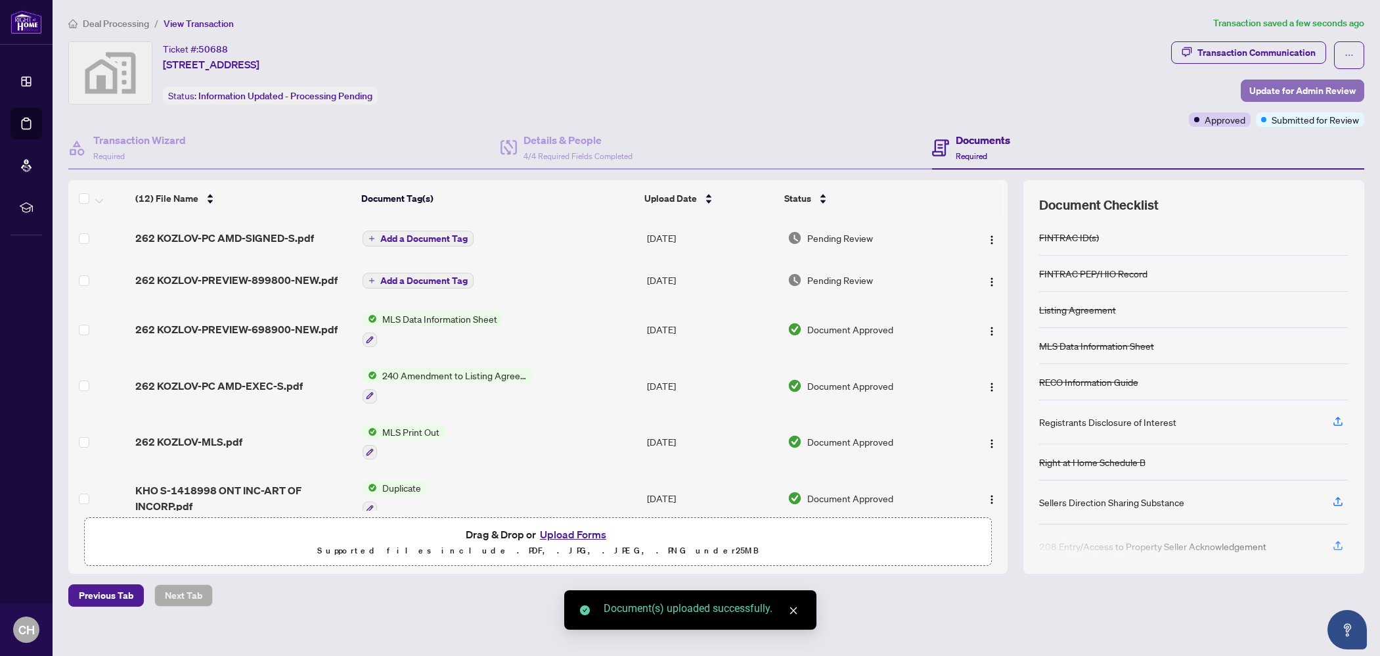
click at [1312, 87] on span "Update for Admin Review" at bounding box center [1302, 90] width 106 height 21
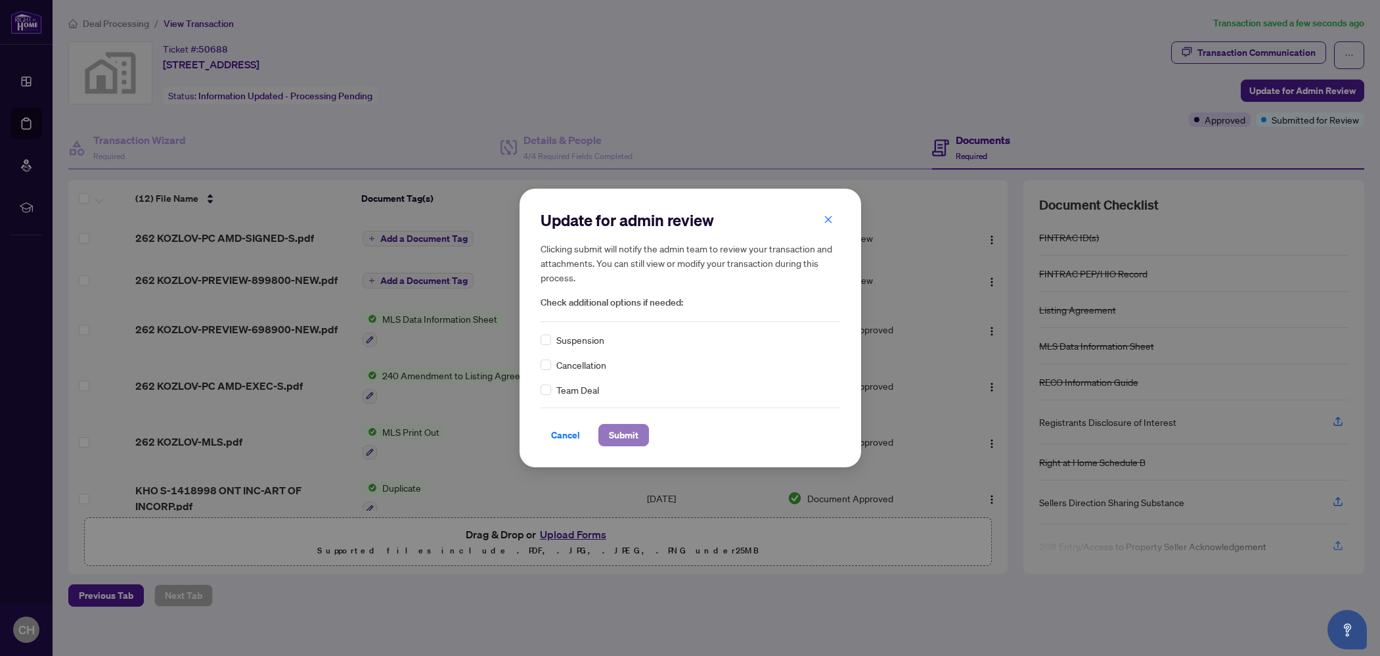
click at [623, 435] on span "Submit" at bounding box center [624, 434] width 30 height 21
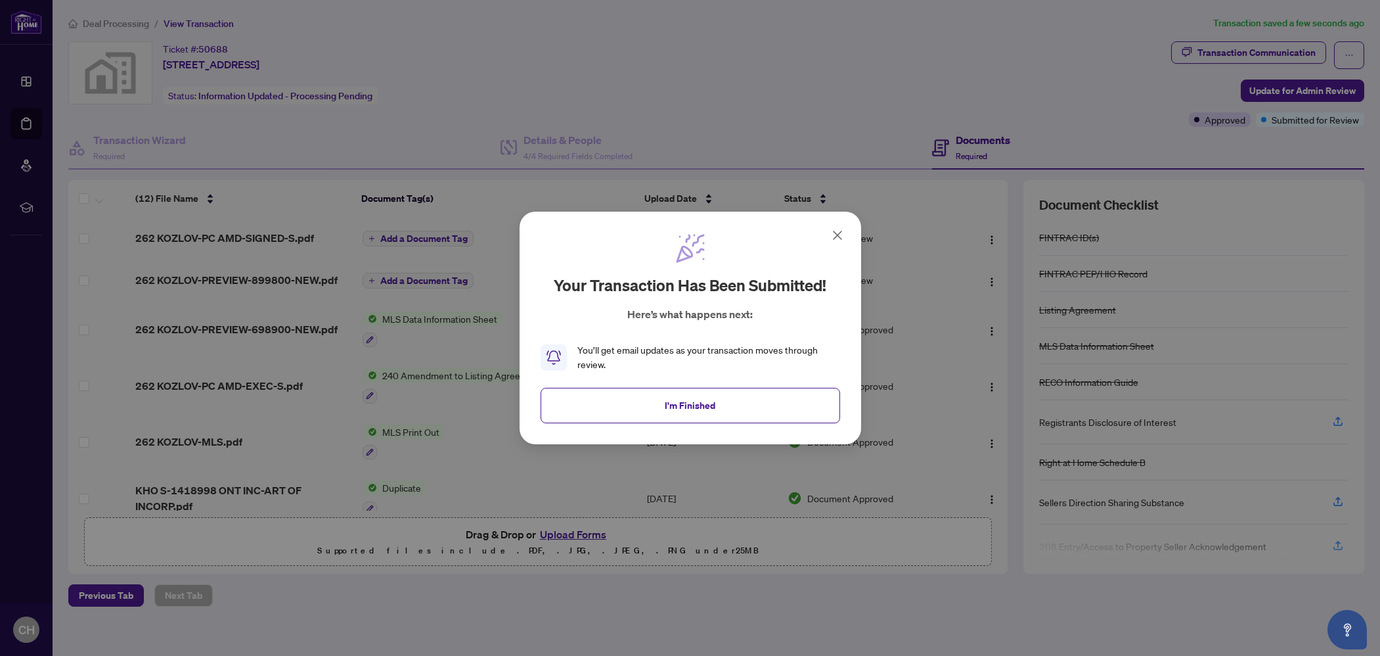
click at [665, 396] on span "I'm Finished" at bounding box center [690, 405] width 51 height 21
